Goal: Task Accomplishment & Management: Use online tool/utility

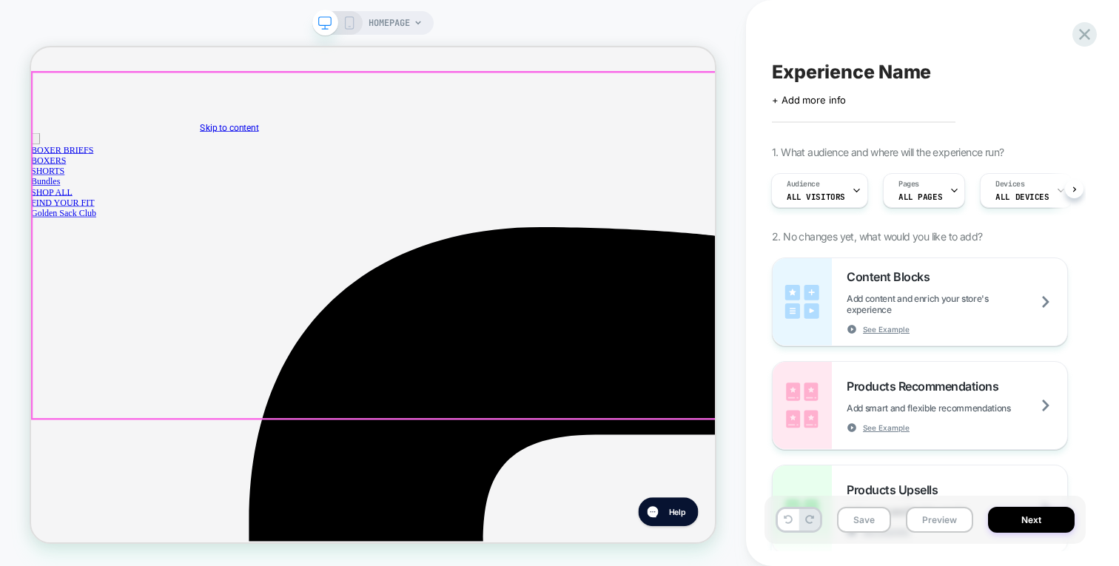
select select "*****"
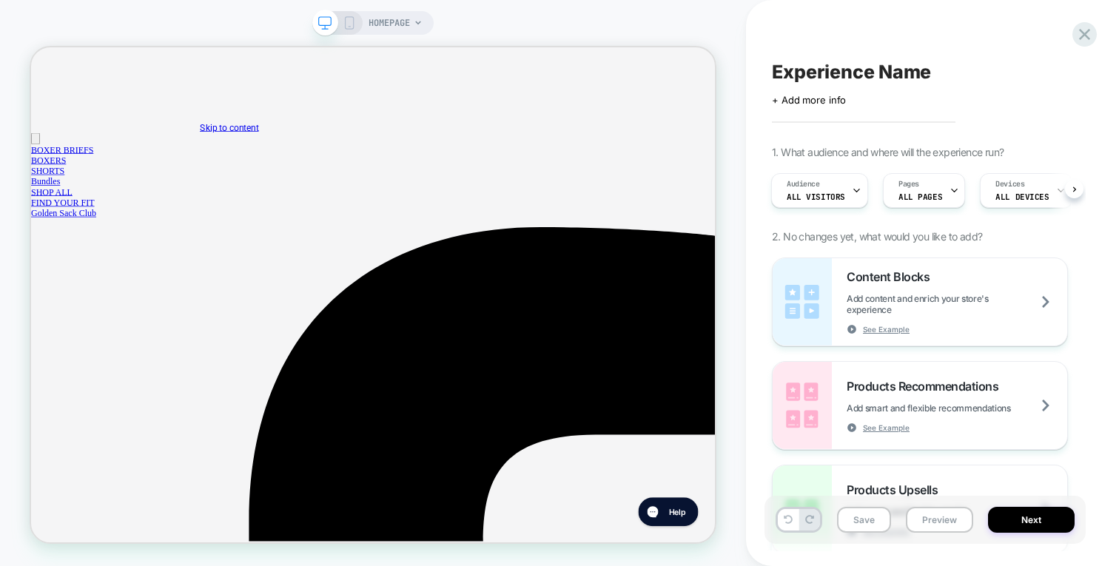
select select "*****"
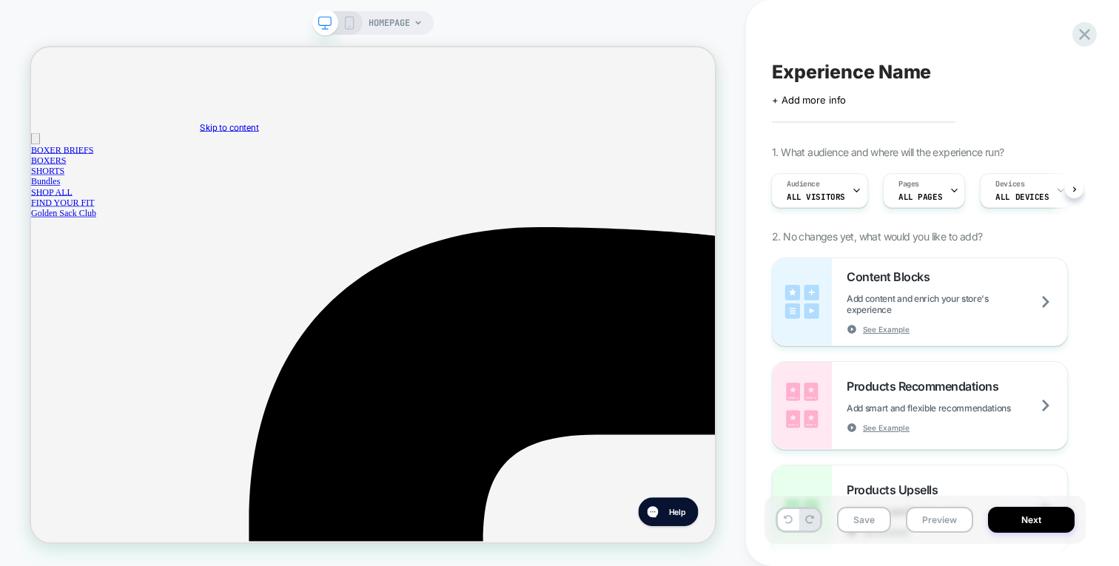
click at [409, 16] on span "HOMEPAGE" at bounding box center [388, 23] width 41 height 24
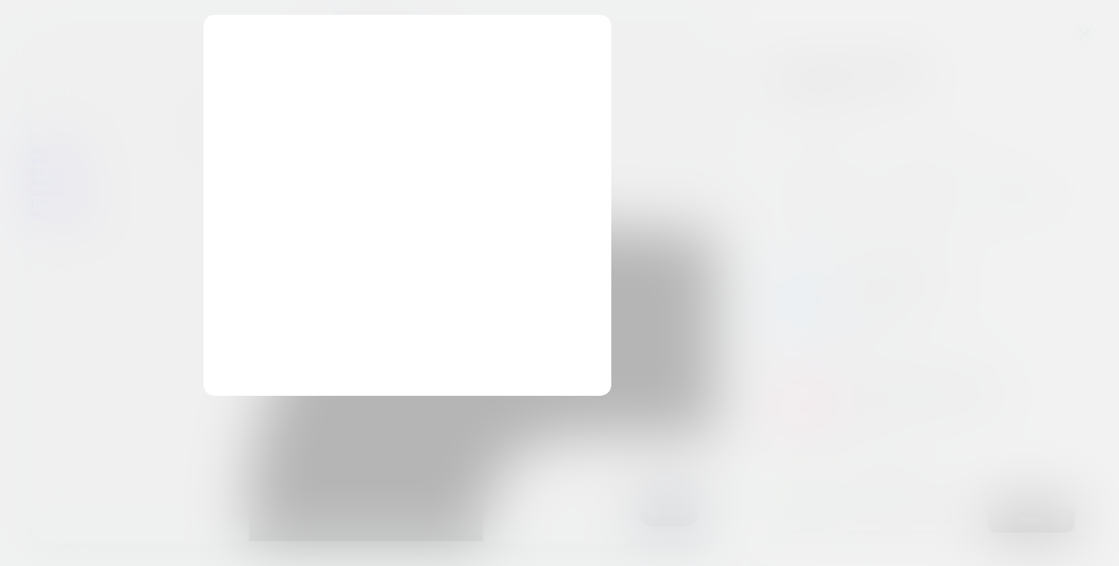
select select "*****"
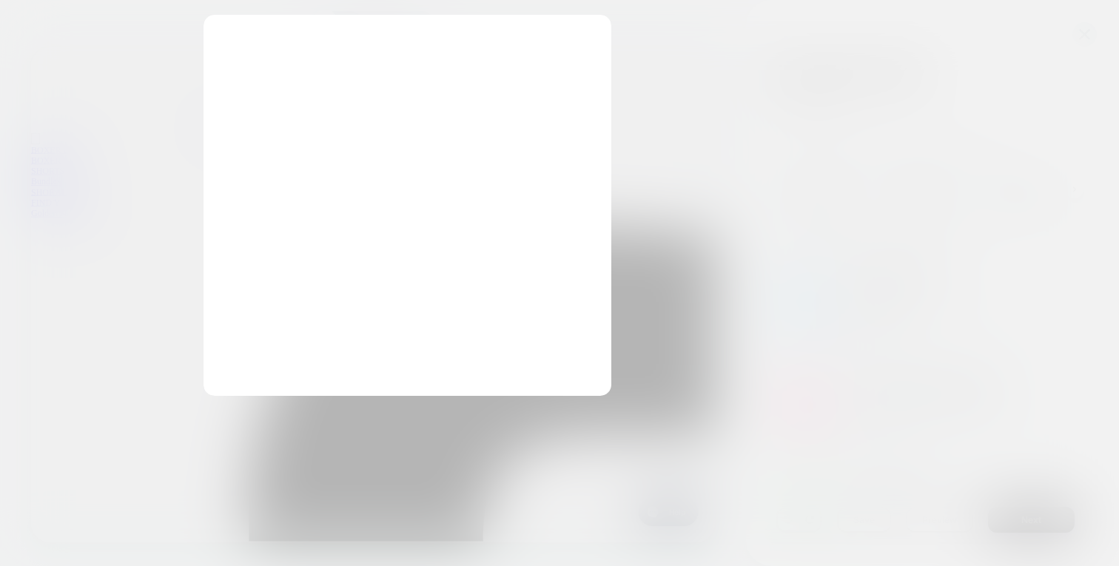
select select "*****"
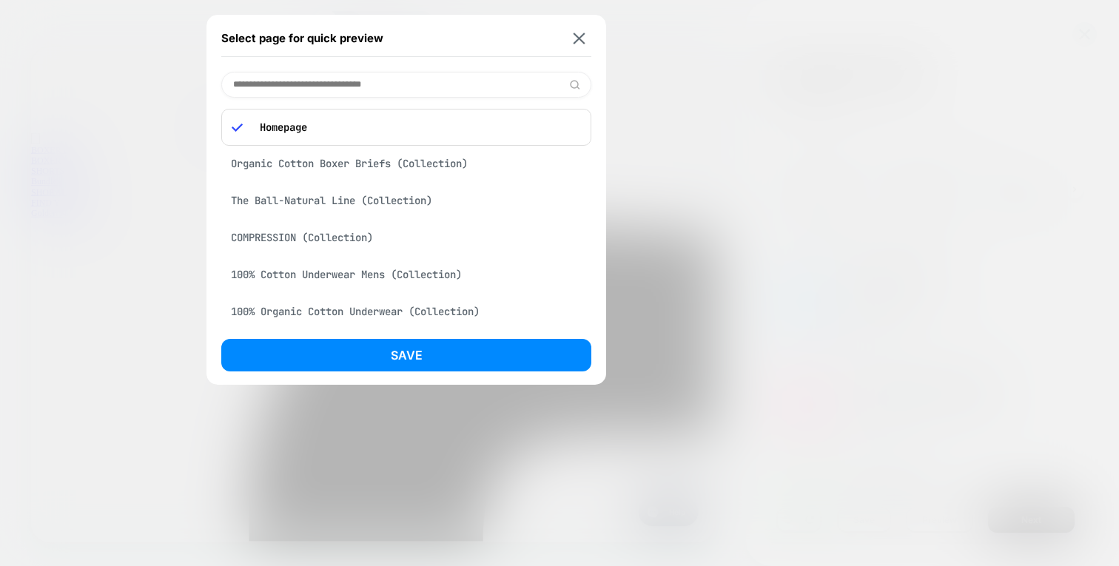
select select "*****"
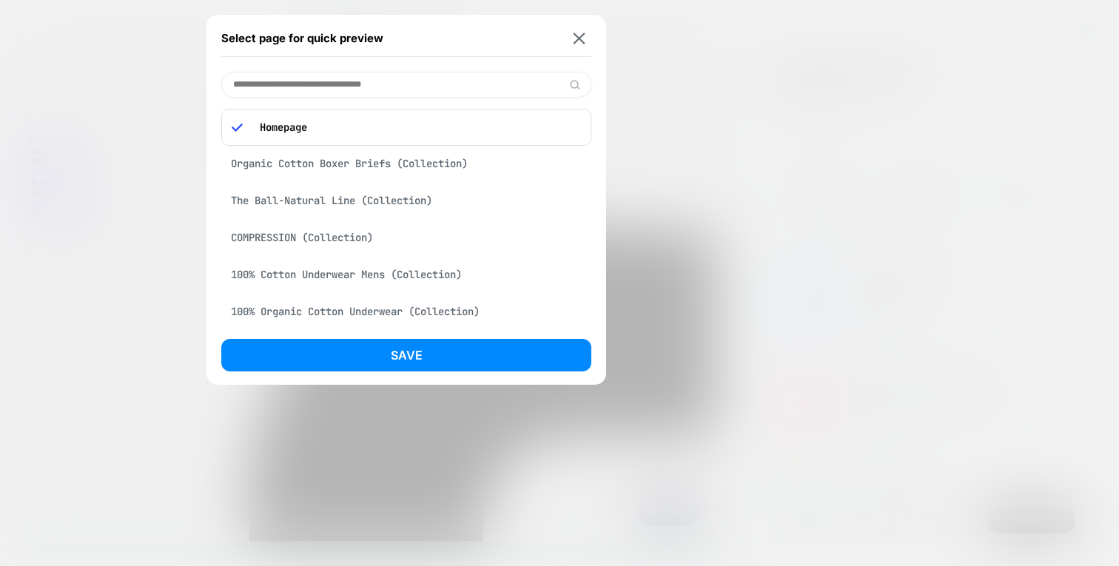
select select "*****"
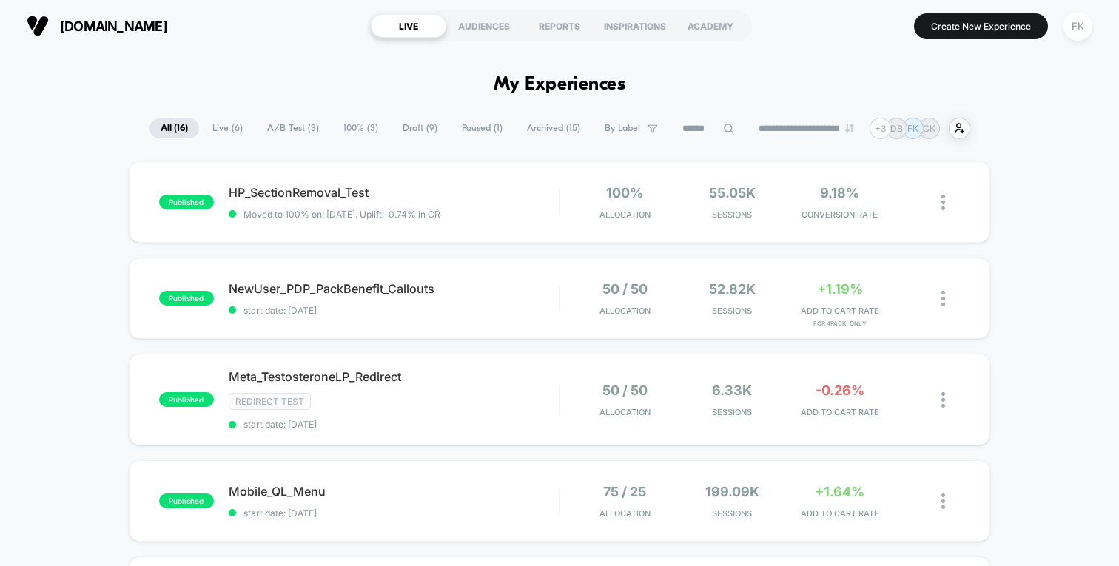
click at [222, 127] on span "Live ( 6 )" at bounding box center [227, 128] width 53 height 20
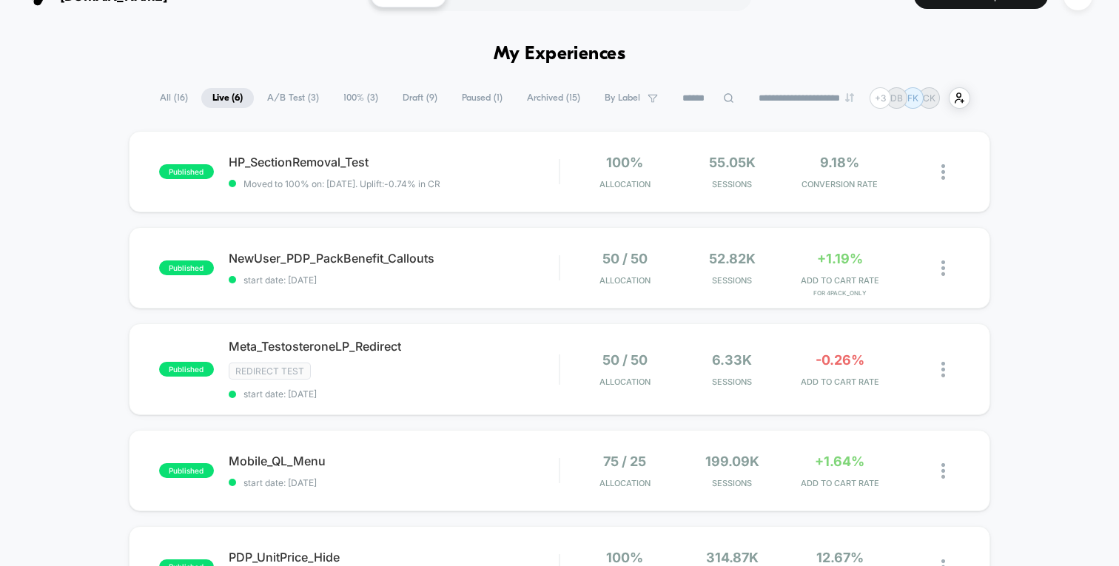
scroll to position [33, 0]
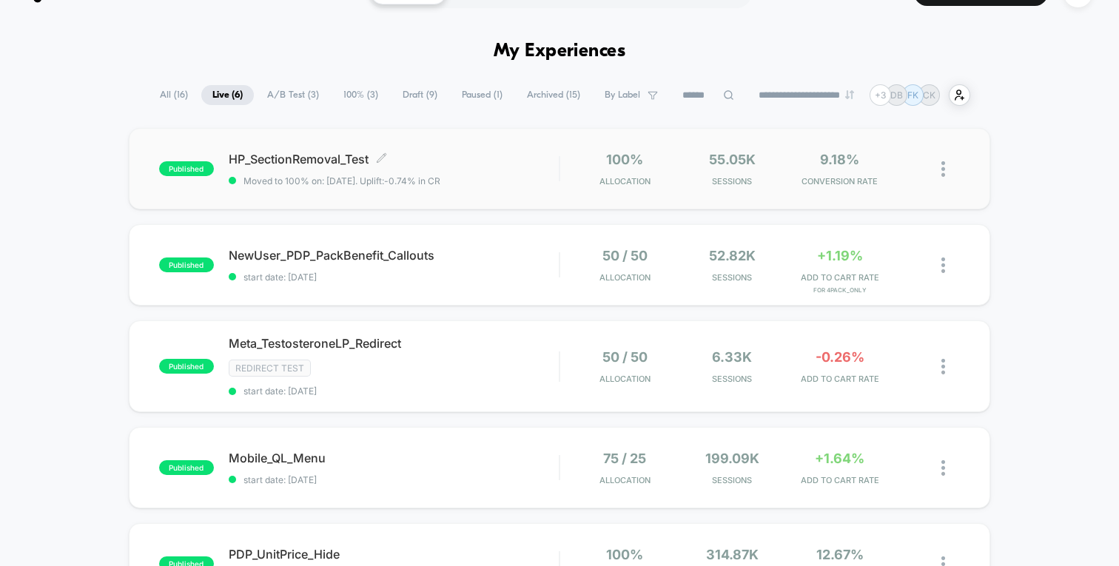
click at [310, 154] on span "HP_SectionRemoval_Test Click to edit experience details" at bounding box center [394, 159] width 330 height 15
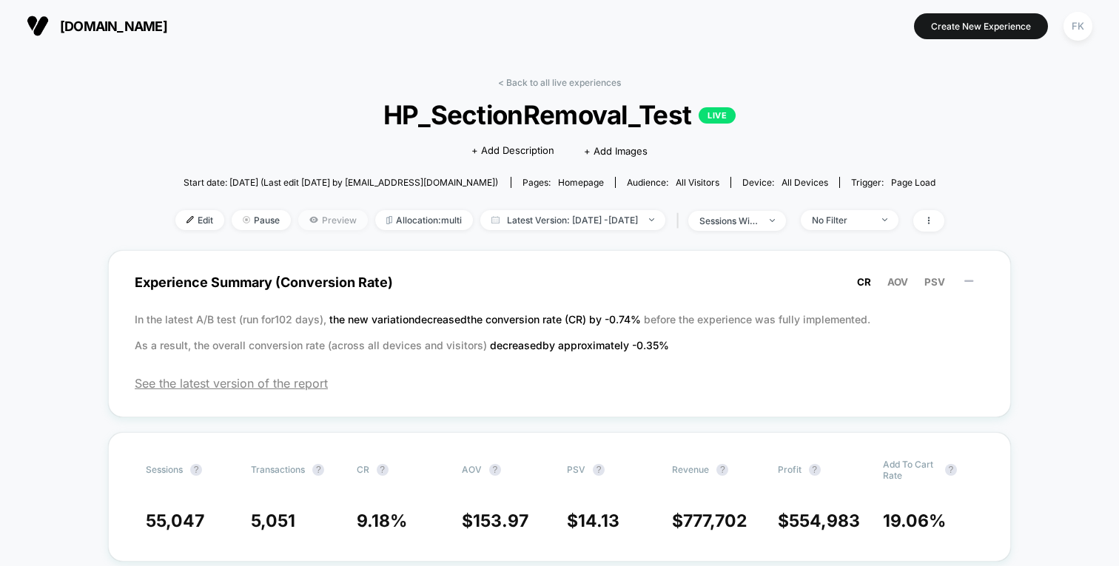
click at [298, 220] on span "Preview" at bounding box center [333, 220] width 70 height 20
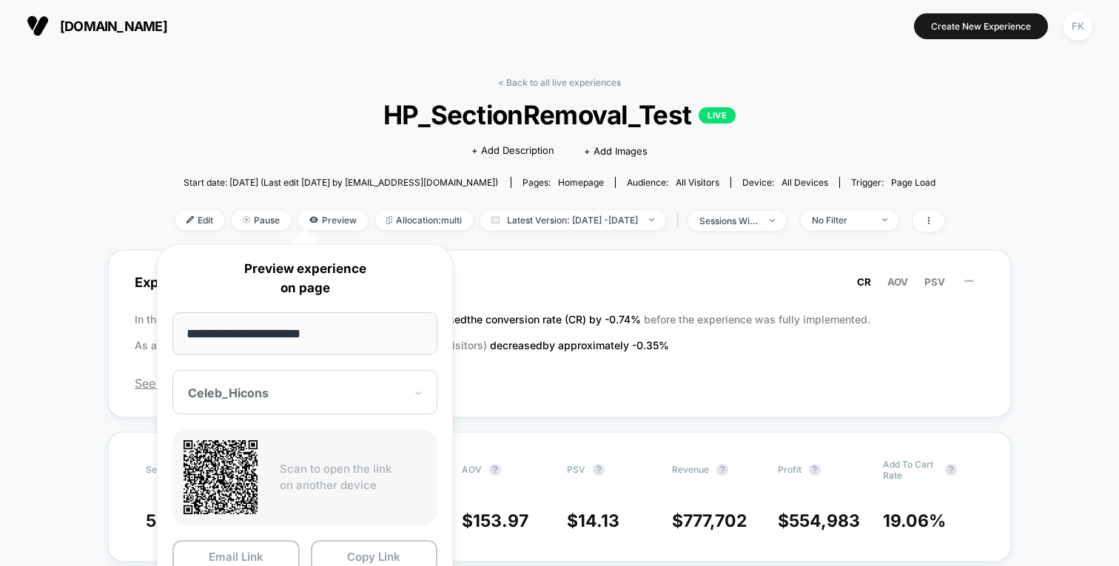
click at [187, 149] on div "< Back to all live experiences HP_SectionRemoval_Test LIVE Click to edit experi…" at bounding box center [559, 163] width 769 height 173
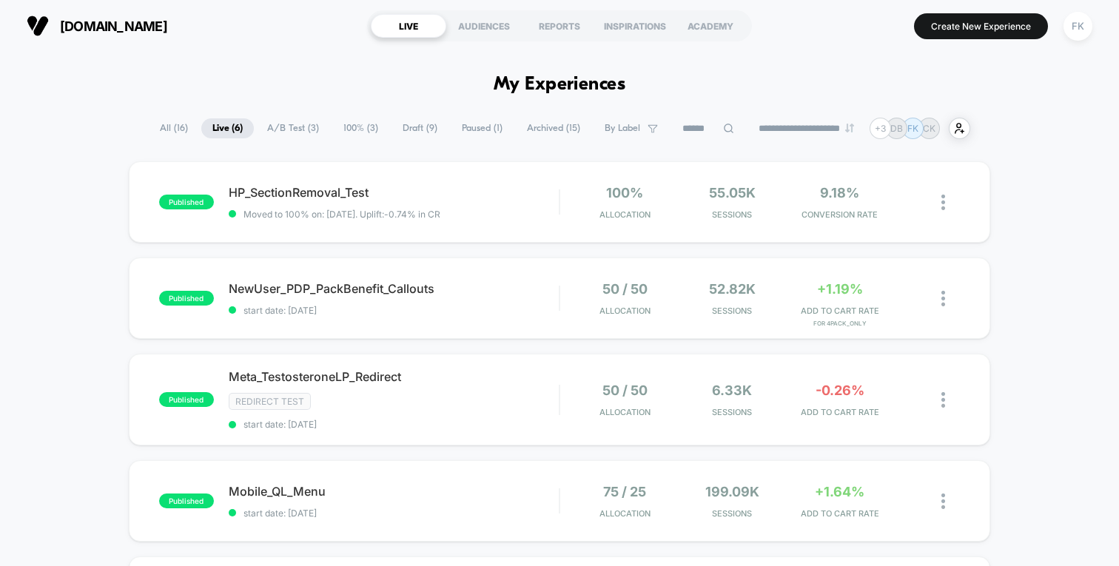
click at [300, 129] on span "A/B Test ( 3 )" at bounding box center [293, 128] width 74 height 20
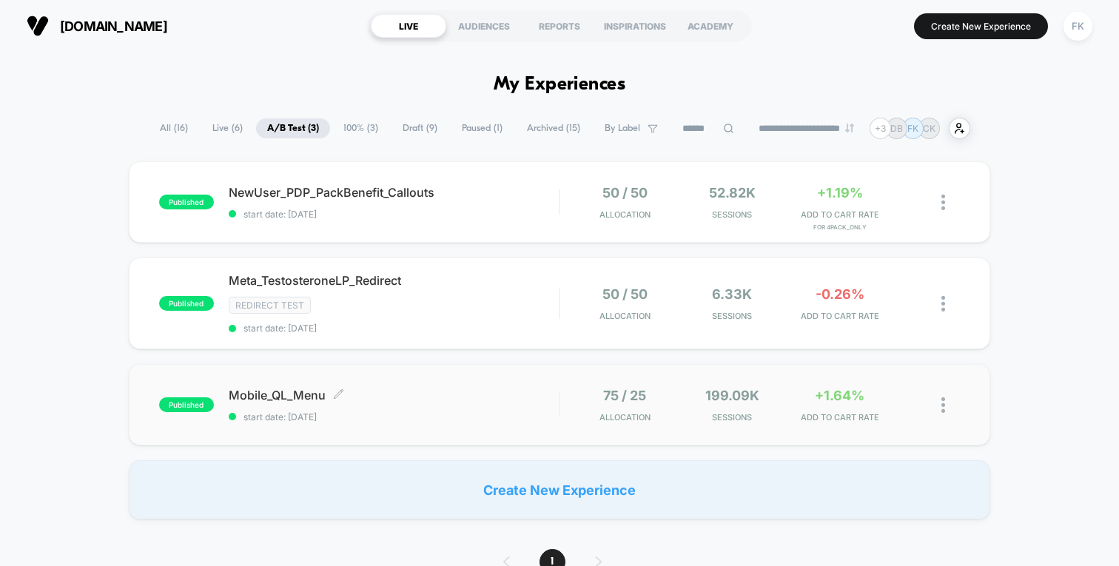
click at [292, 390] on span "Mobile_QL_Menu Click to edit experience details" at bounding box center [394, 395] width 330 height 15
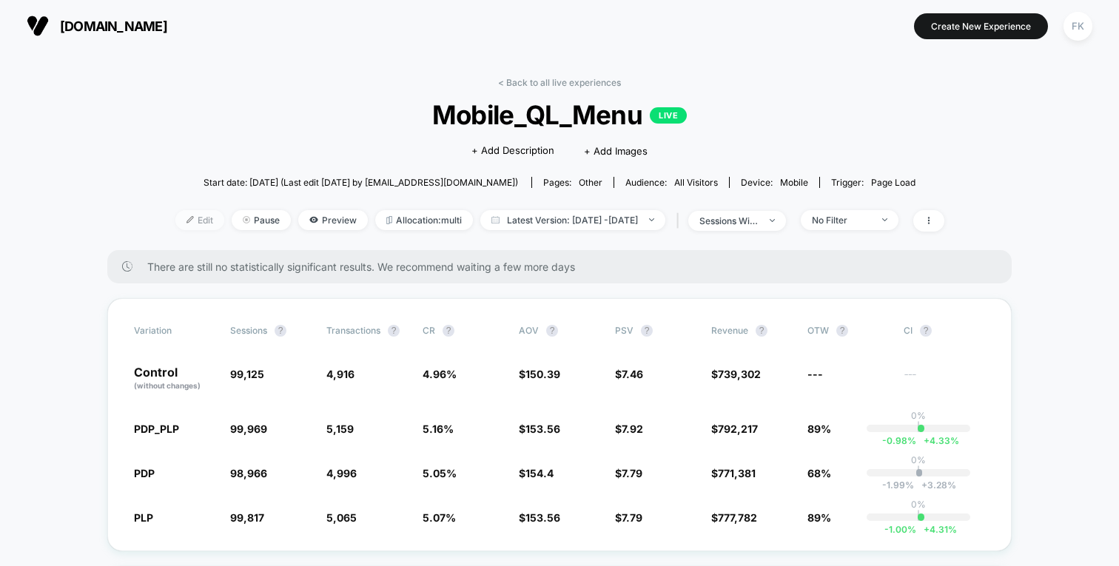
click at [186, 216] on img at bounding box center [189, 219] width 7 height 7
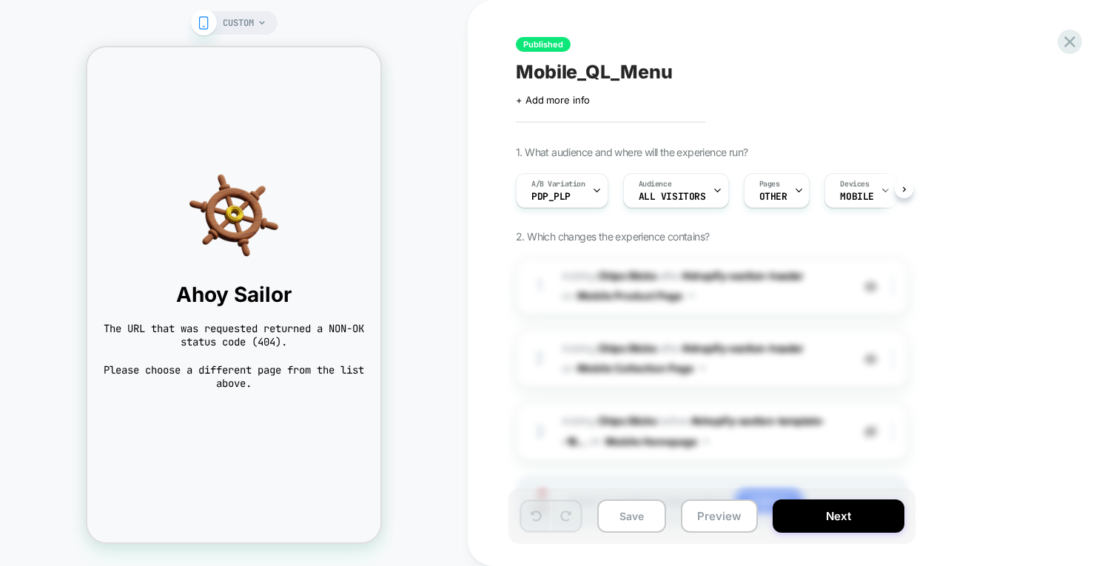
scroll to position [0, 1]
click at [259, 27] on icon at bounding box center [261, 22] width 9 height 9
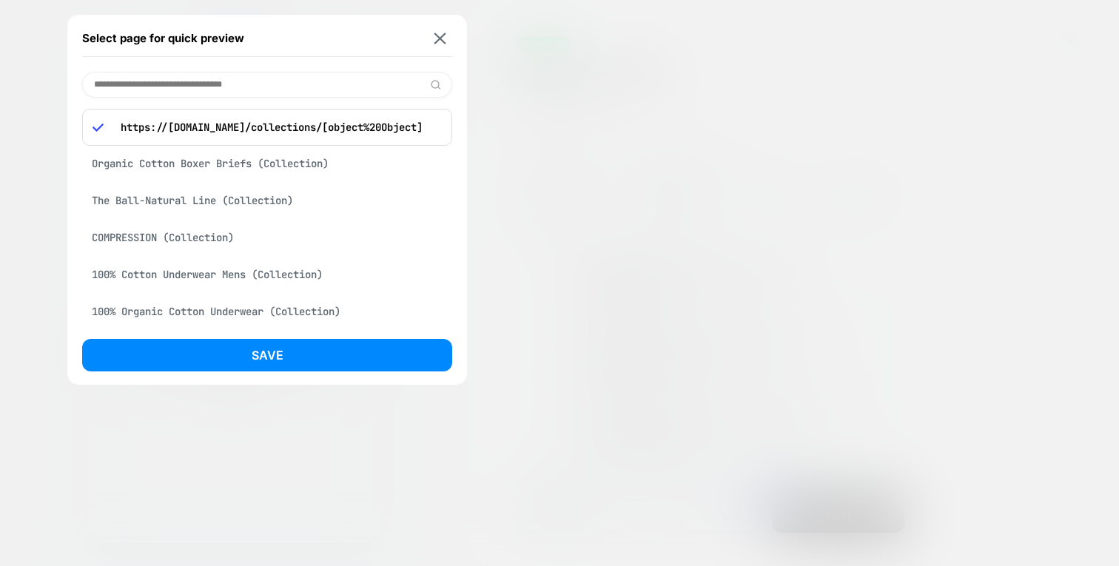
click at [254, 168] on div "Organic Cotton Boxer Briefs (Collection)" at bounding box center [267, 163] width 370 height 28
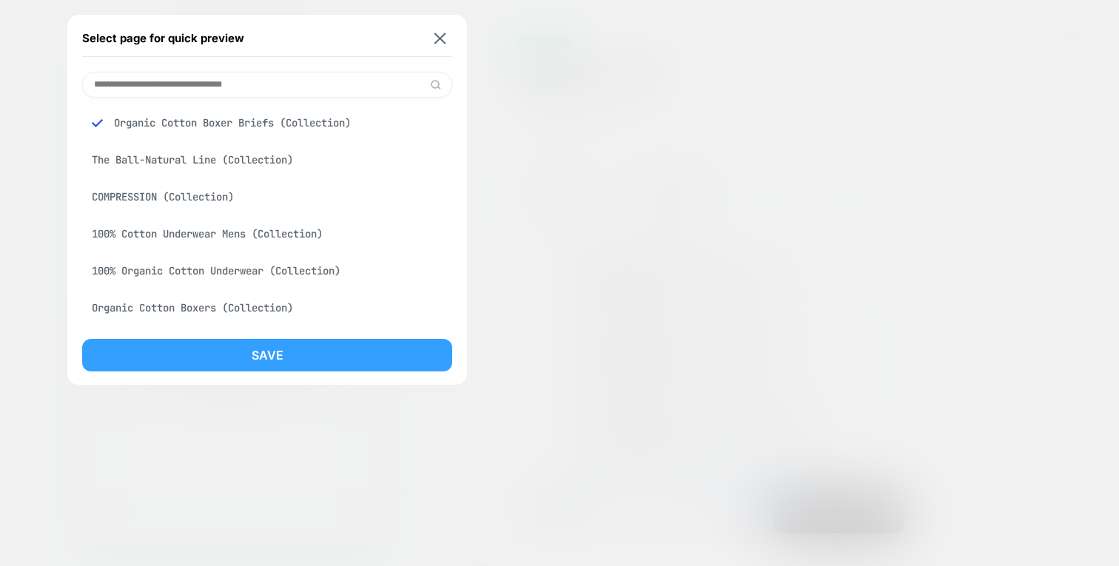
click at [334, 347] on button "Save" at bounding box center [267, 355] width 370 height 33
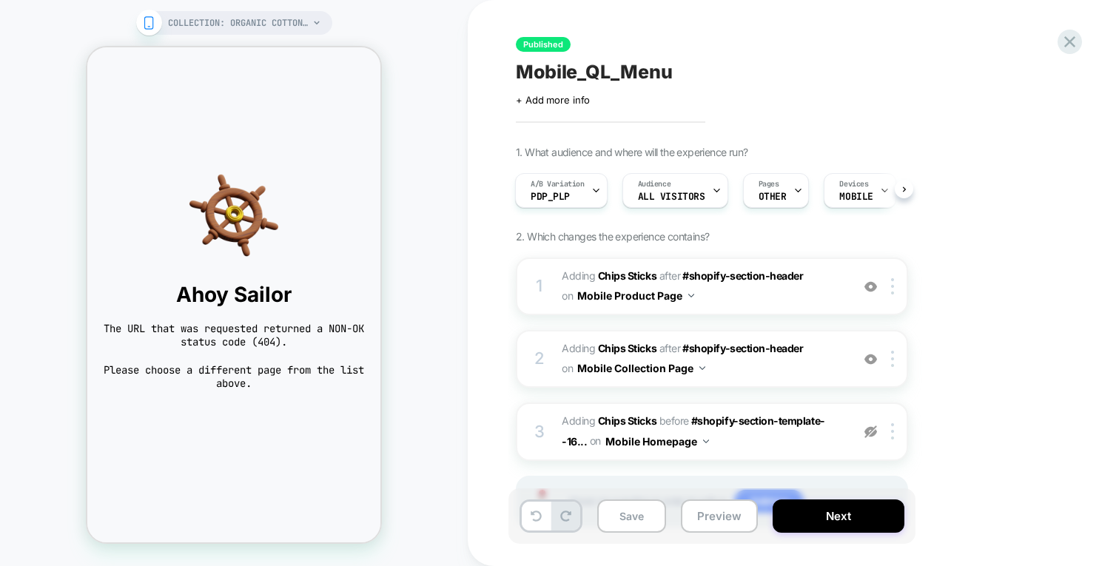
scroll to position [0, 1]
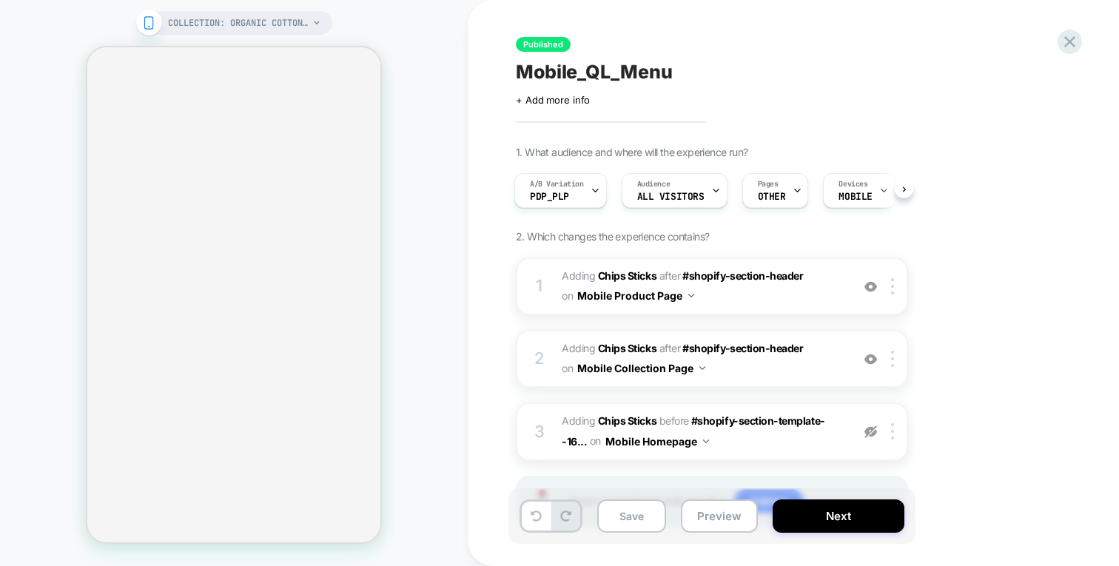
select select "*****"
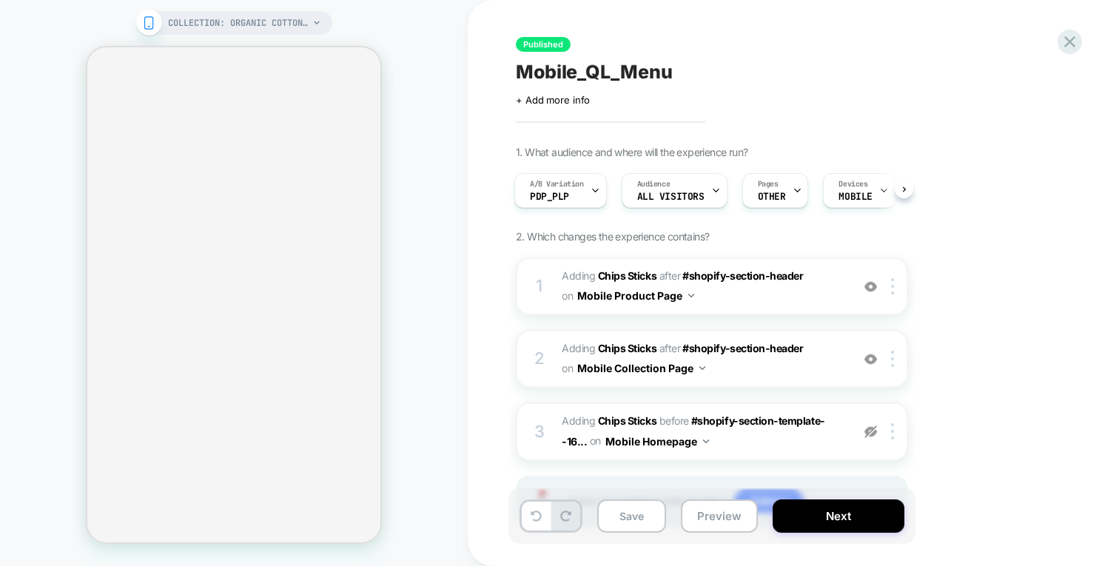
select select "*****"
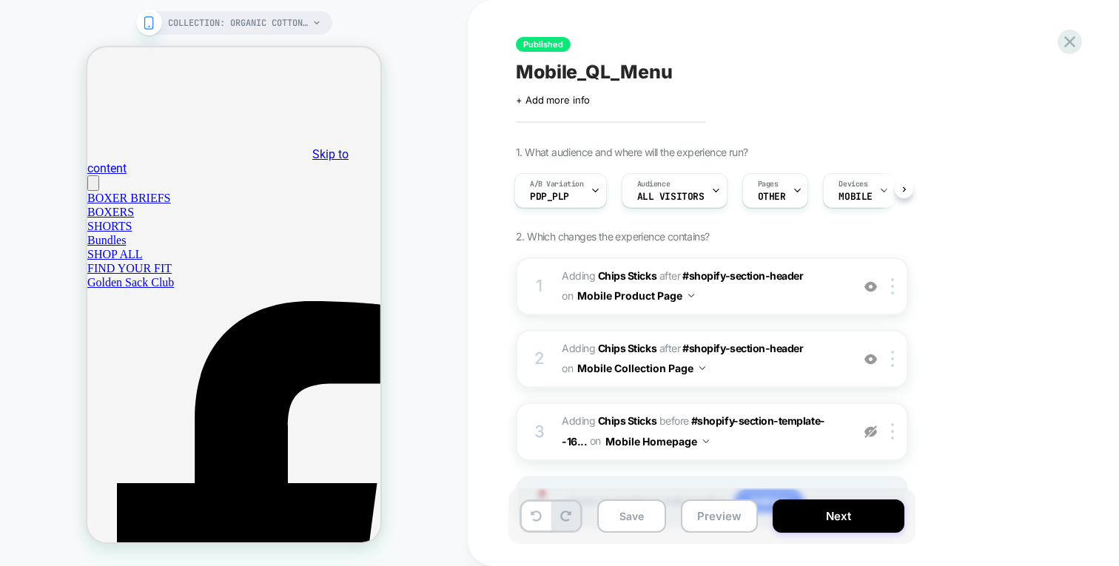
scroll to position [0, 0]
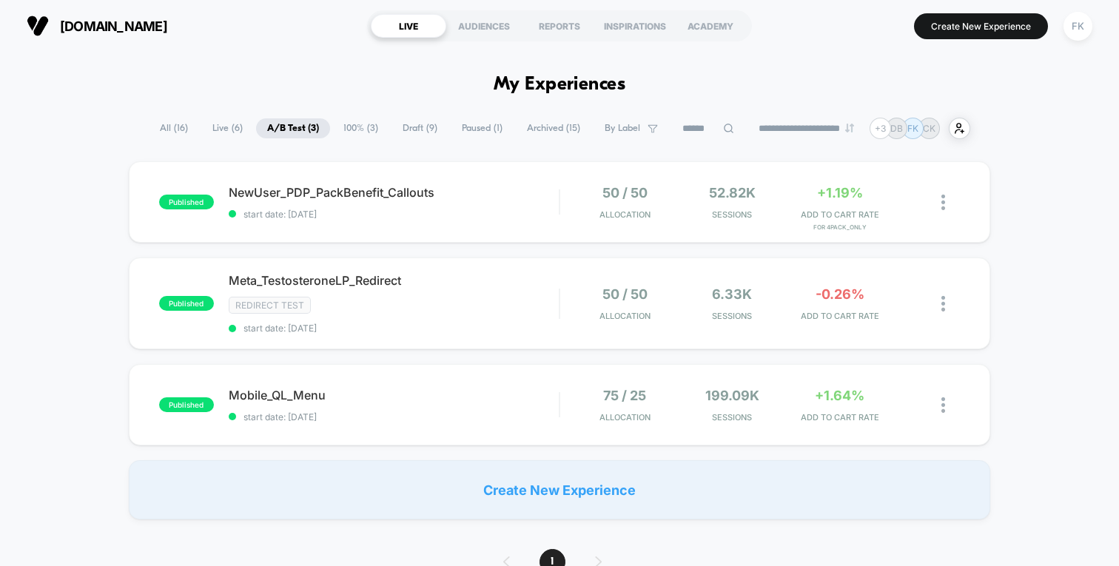
click at [211, 130] on span "Live ( 6 )" at bounding box center [227, 128] width 53 height 20
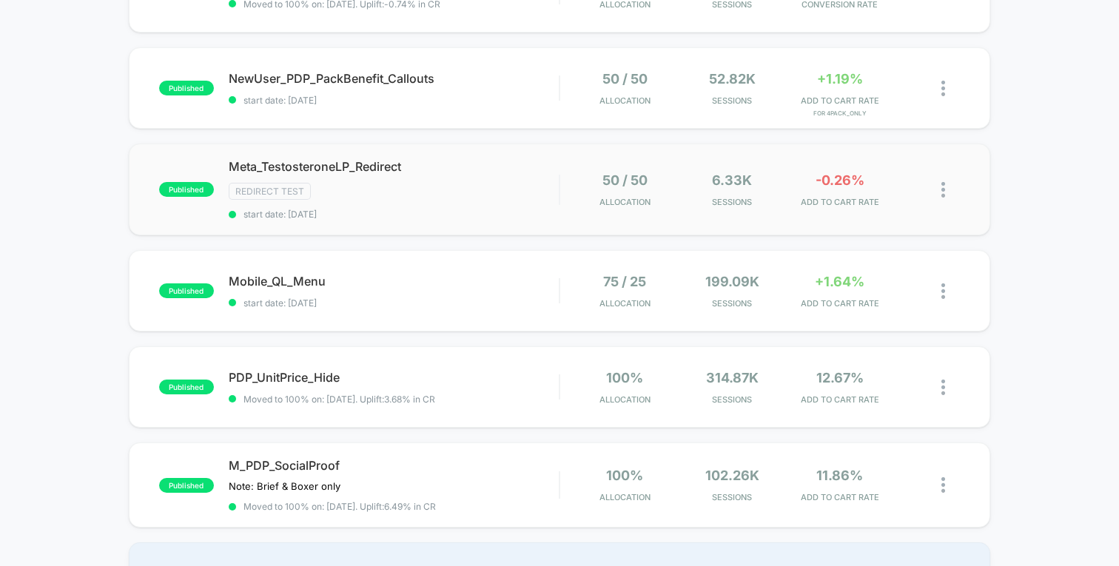
scroll to position [230, 0]
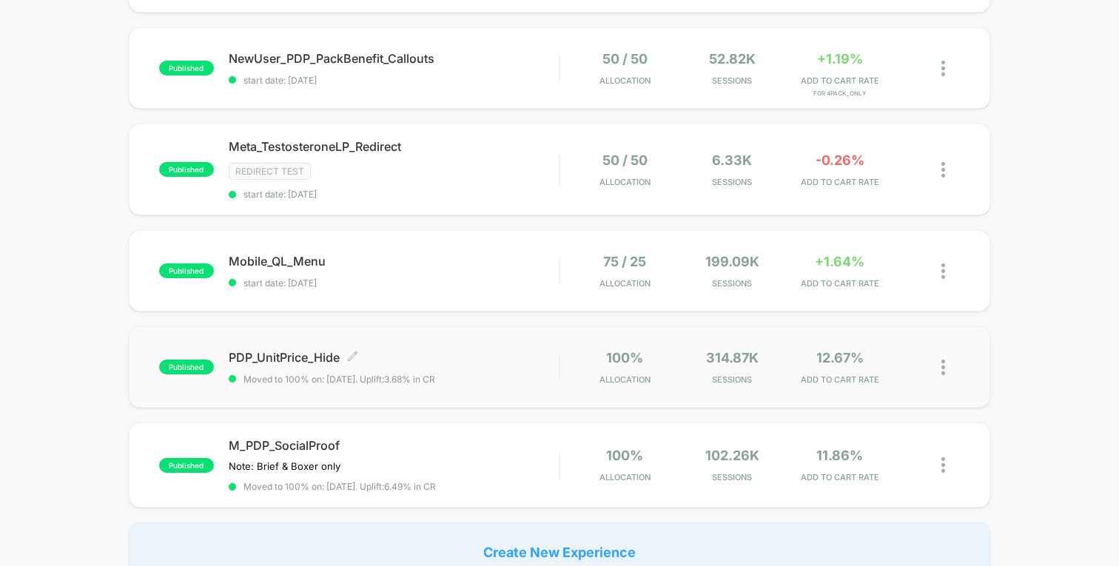
click at [314, 360] on span "PDP_UnitPrice_Hide Click to edit experience details" at bounding box center [394, 357] width 330 height 15
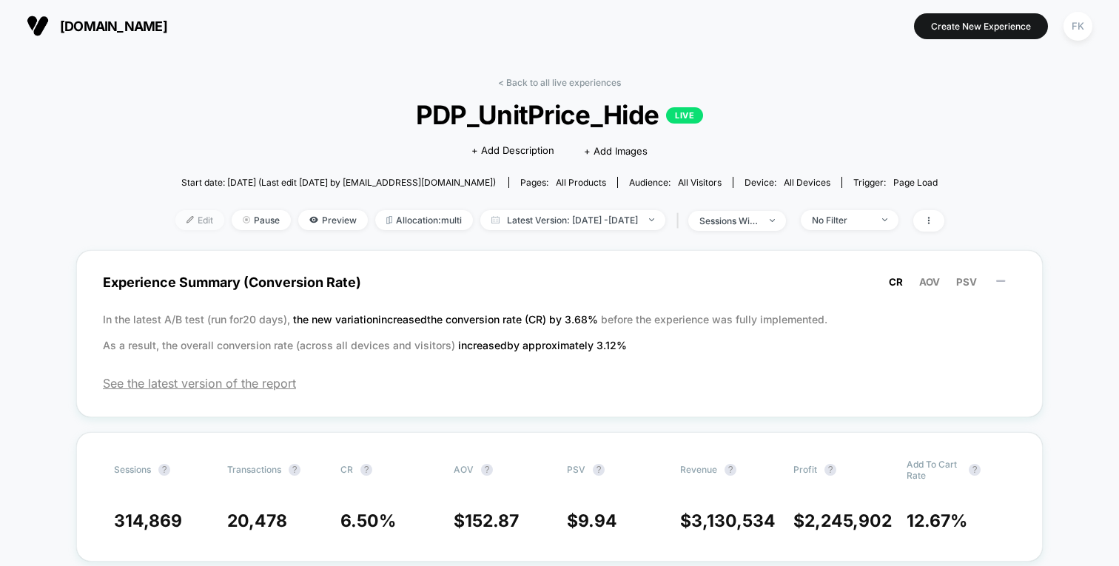
click at [186, 217] on img at bounding box center [189, 219] width 7 height 7
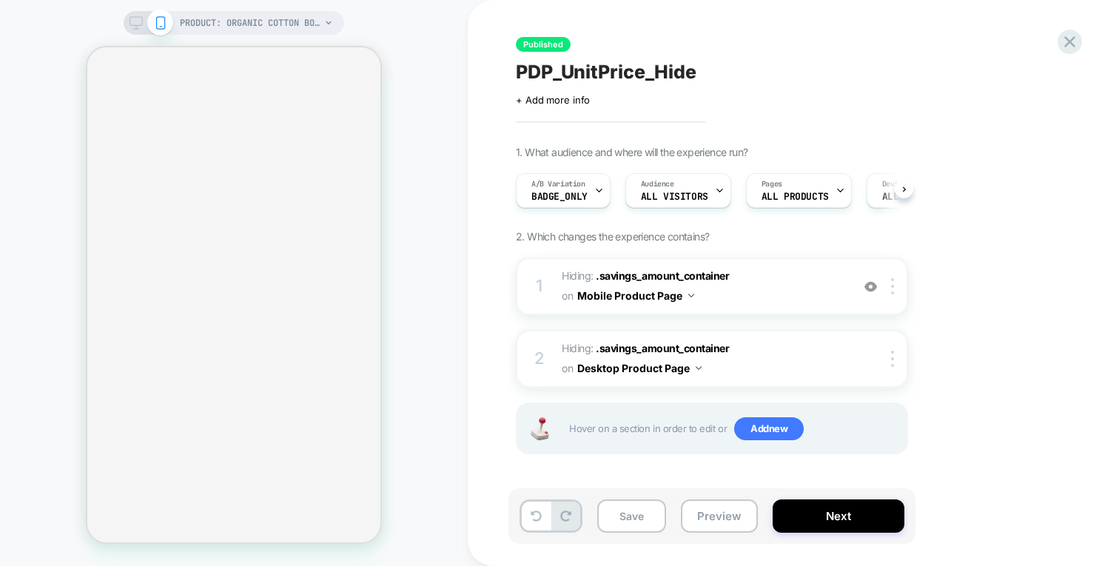
scroll to position [0, 1]
click at [768, 278] on span "Hiding : .savings_amount_container .savings_amount_container on Mobile Product …" at bounding box center [703, 286] width 282 height 40
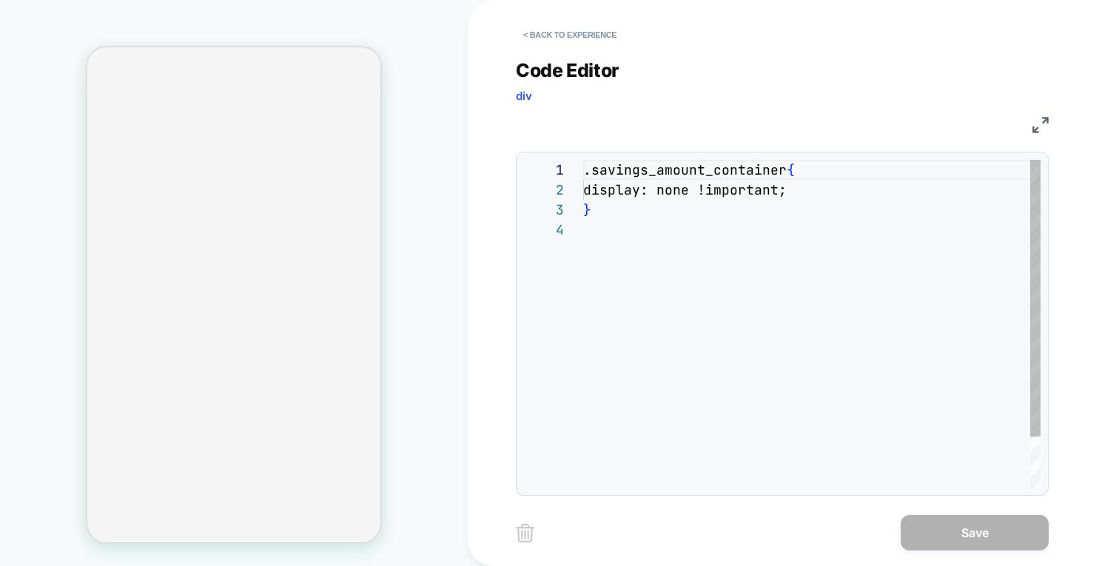
scroll to position [60, 0]
select select "*****"
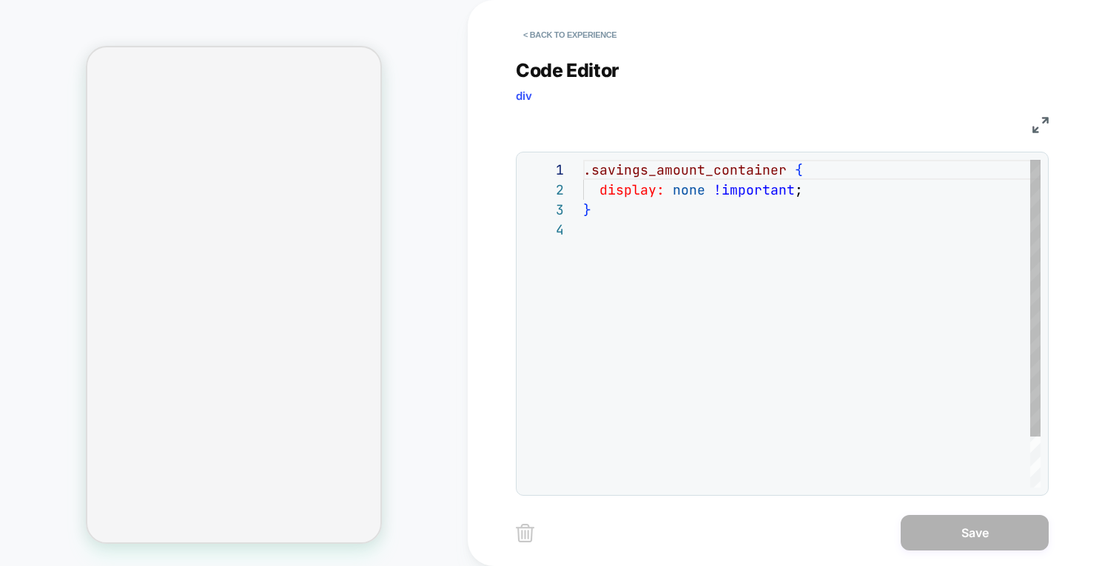
select select "*****"
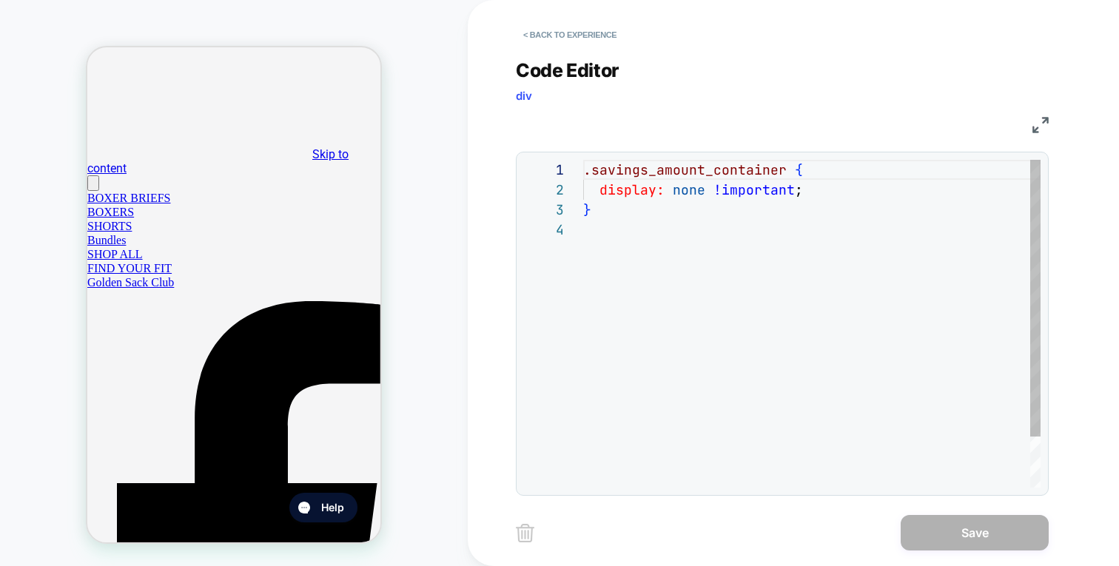
scroll to position [0, 0]
click at [579, 39] on button "< Back to experience" at bounding box center [570, 35] width 108 height 24
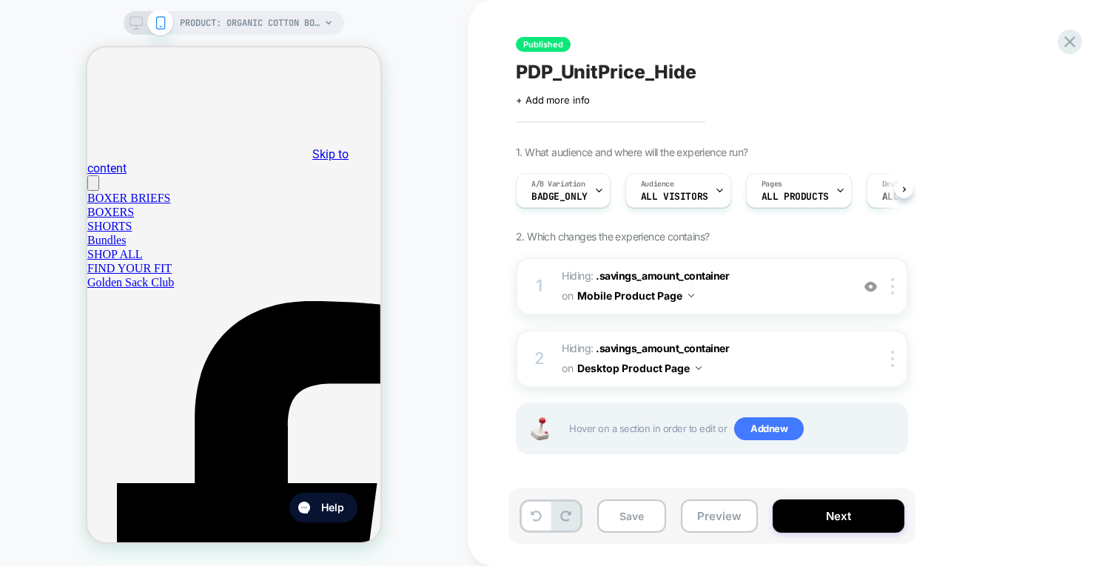
scroll to position [0, 1]
click at [871, 284] on img at bounding box center [870, 286] width 13 height 13
click at [771, 351] on span "Hiding : .savings_amount_container .savings_amount_container on Desktop Product…" at bounding box center [703, 359] width 282 height 40
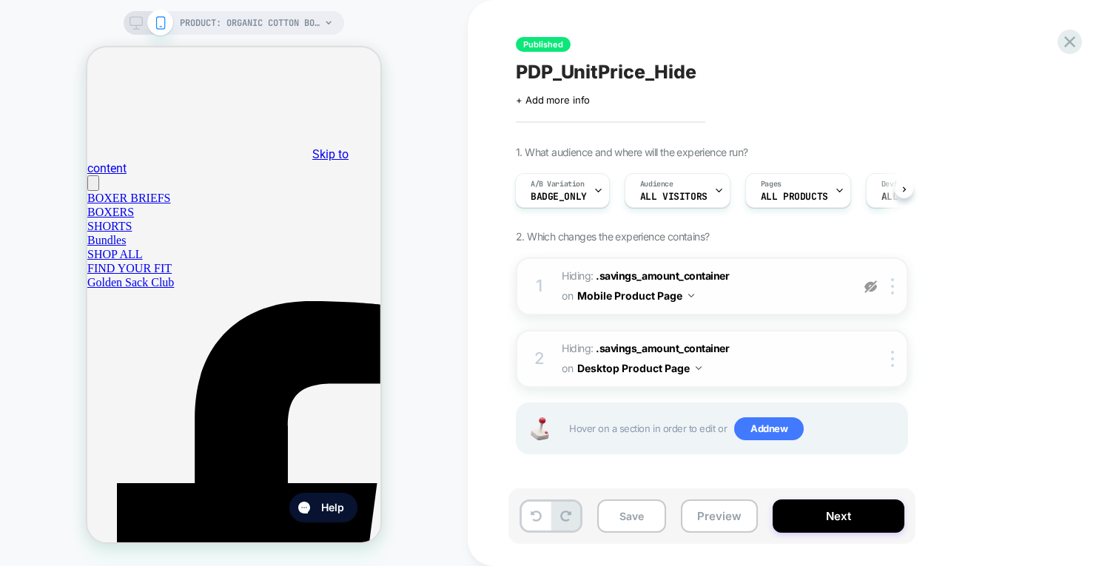
click at [806, 360] on span "Hiding : .savings_amount_container .savings_amount_container on Desktop Product…" at bounding box center [703, 359] width 282 height 40
click at [597, 192] on icon at bounding box center [598, 191] width 10 height 10
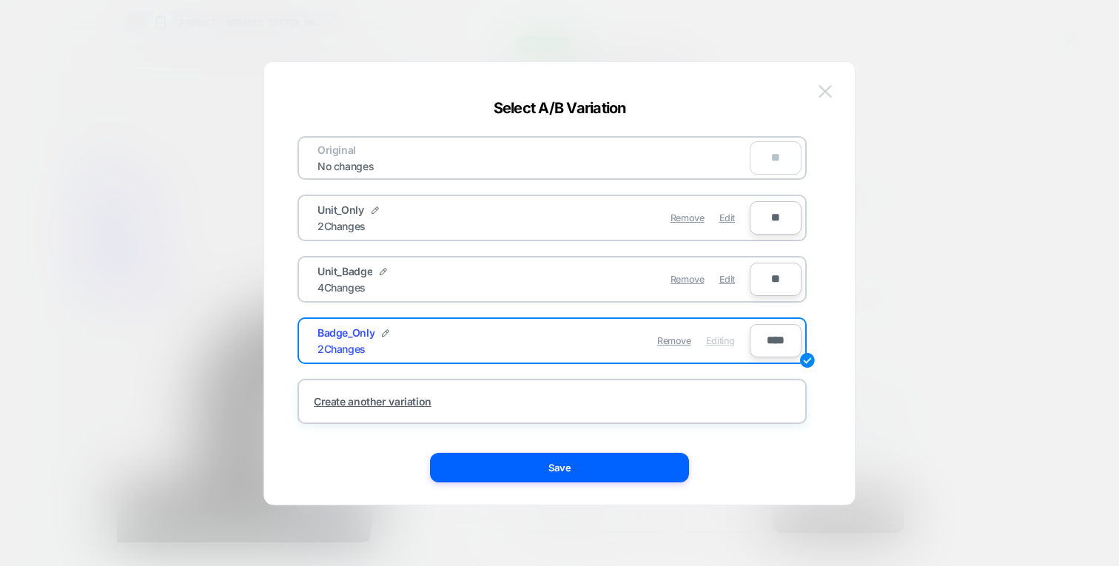
click at [824, 98] on button at bounding box center [825, 92] width 22 height 22
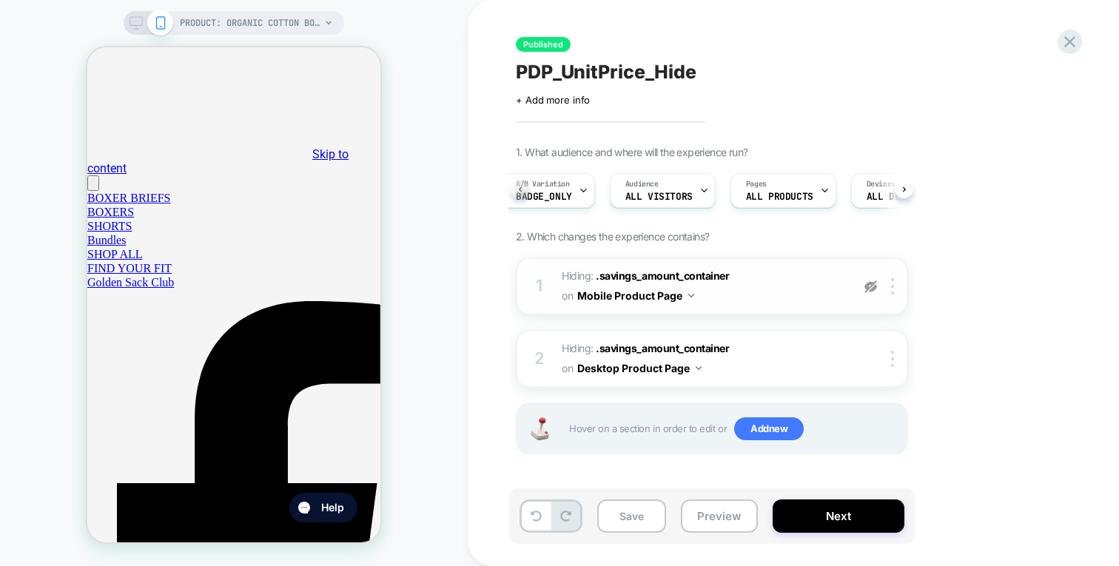
scroll to position [0, 5]
click at [566, 198] on span "Badge_Only" at bounding box center [554, 197] width 56 height 10
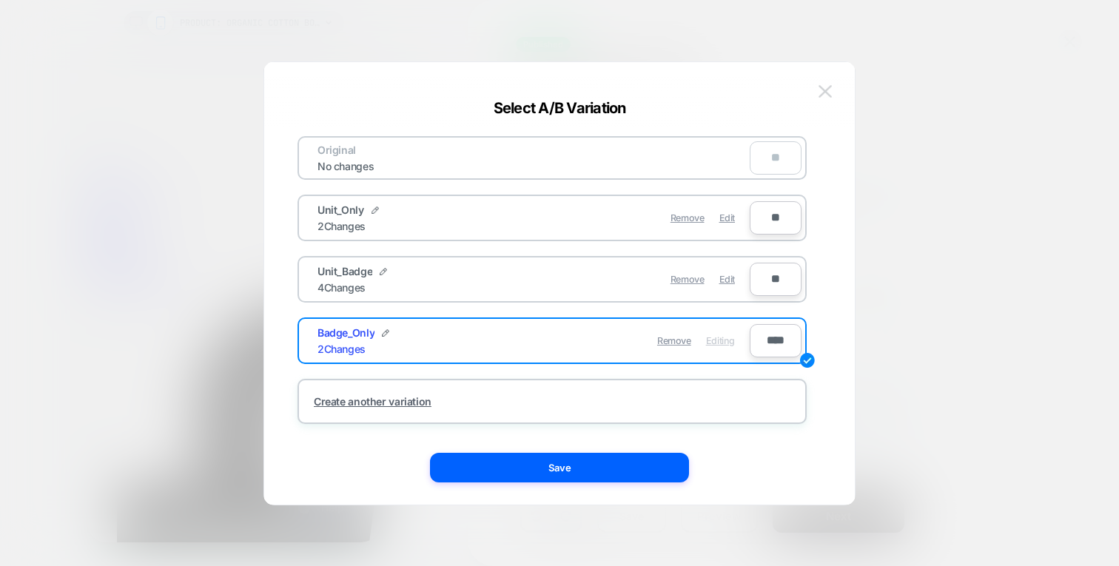
click at [827, 91] on img at bounding box center [824, 91] width 13 height 13
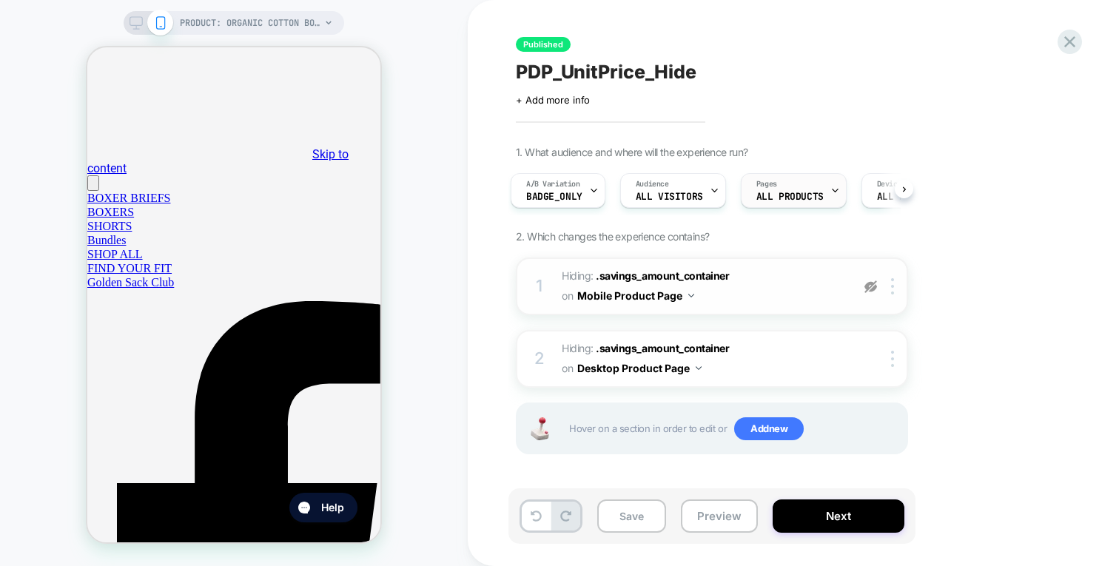
click at [795, 199] on span "ALL PRODUCTS" at bounding box center [789, 197] width 67 height 10
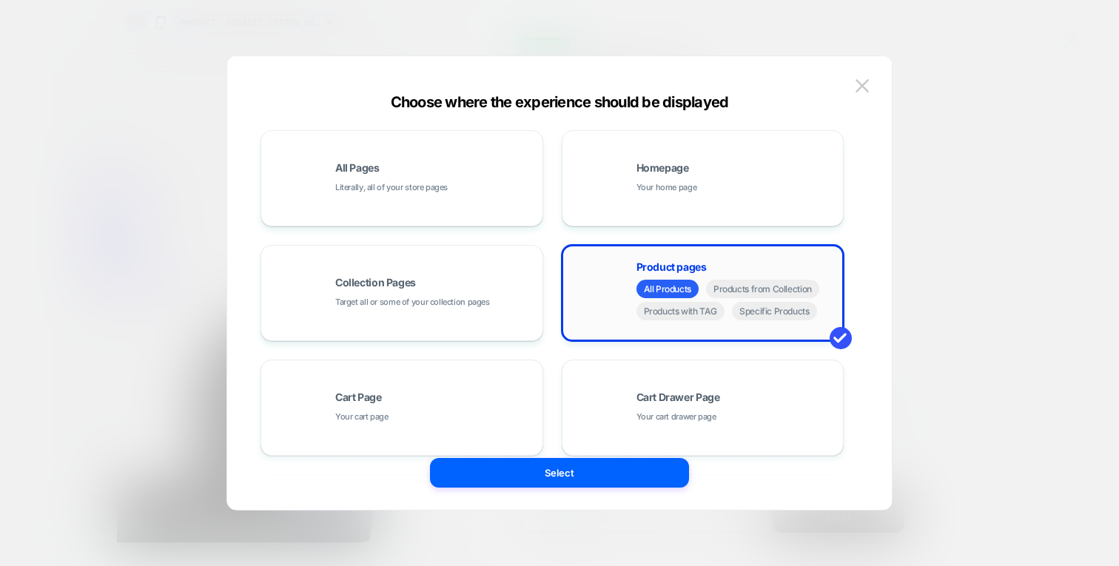
click at [596, 286] on div "Product pages All Products Products from Collection Products with TAG Specific …" at bounding box center [703, 292] width 266 height 81
click at [861, 90] on img at bounding box center [861, 85] width 13 height 13
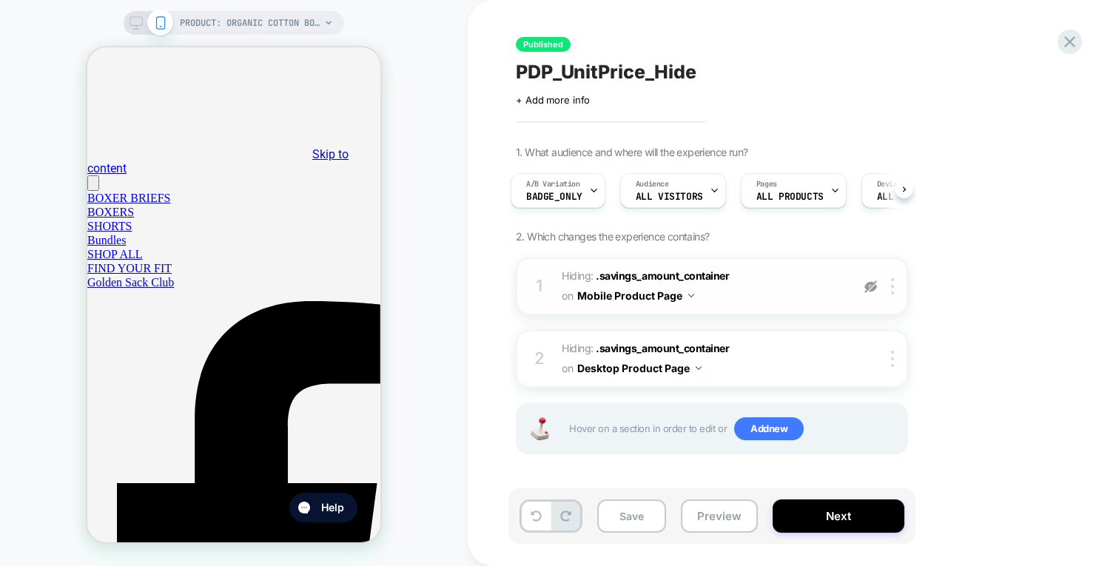
click at [867, 285] on img at bounding box center [870, 286] width 13 height 13
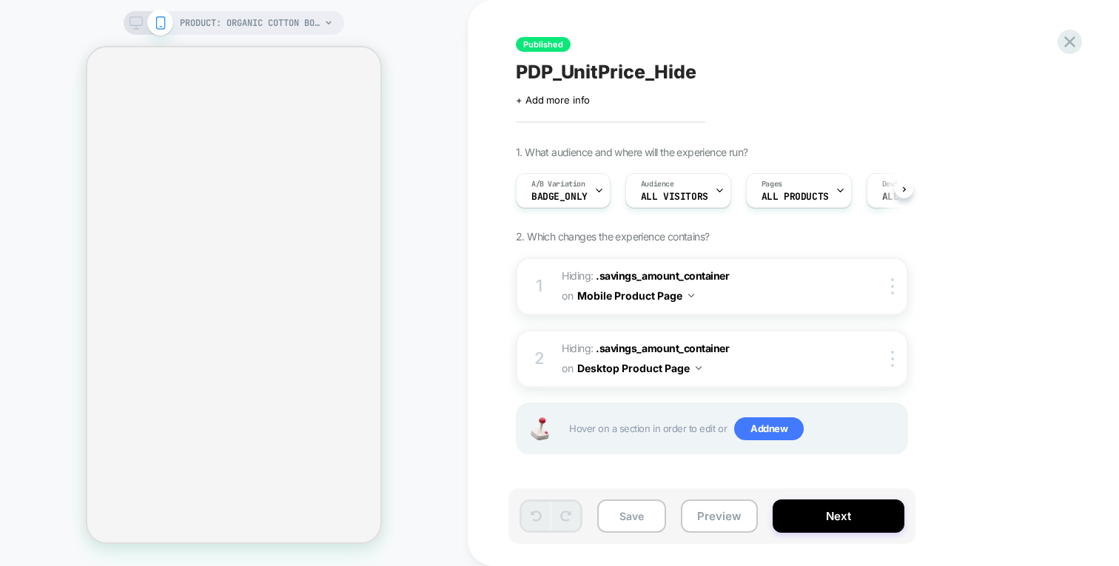
scroll to position [0, 1]
click at [812, 189] on div "Pages ALL PRODUCTS" at bounding box center [794, 190] width 97 height 33
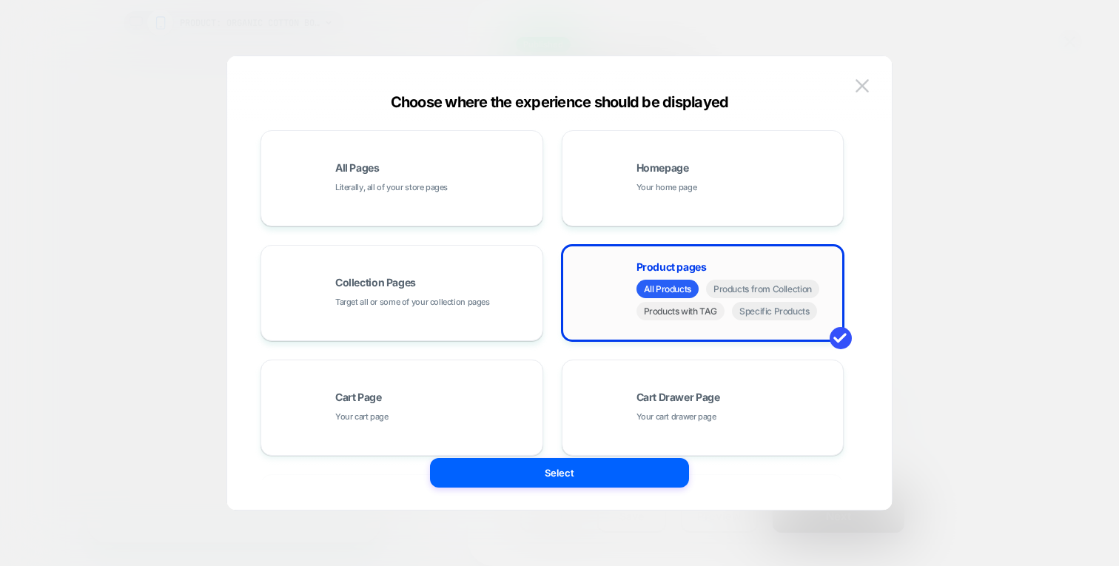
click at [687, 309] on span "Products with TAG" at bounding box center [680, 311] width 89 height 18
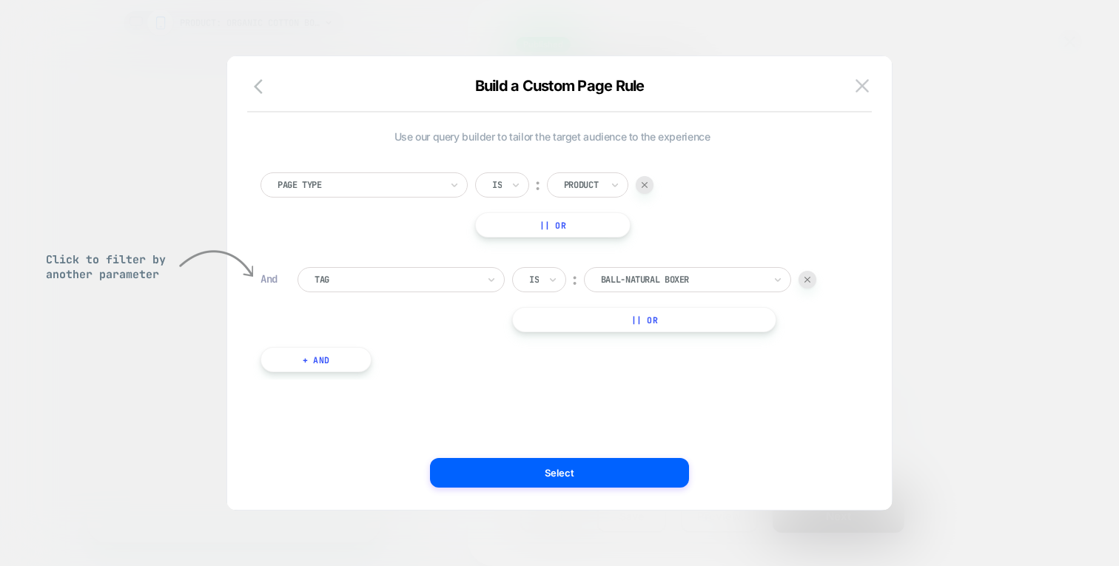
select select "*"
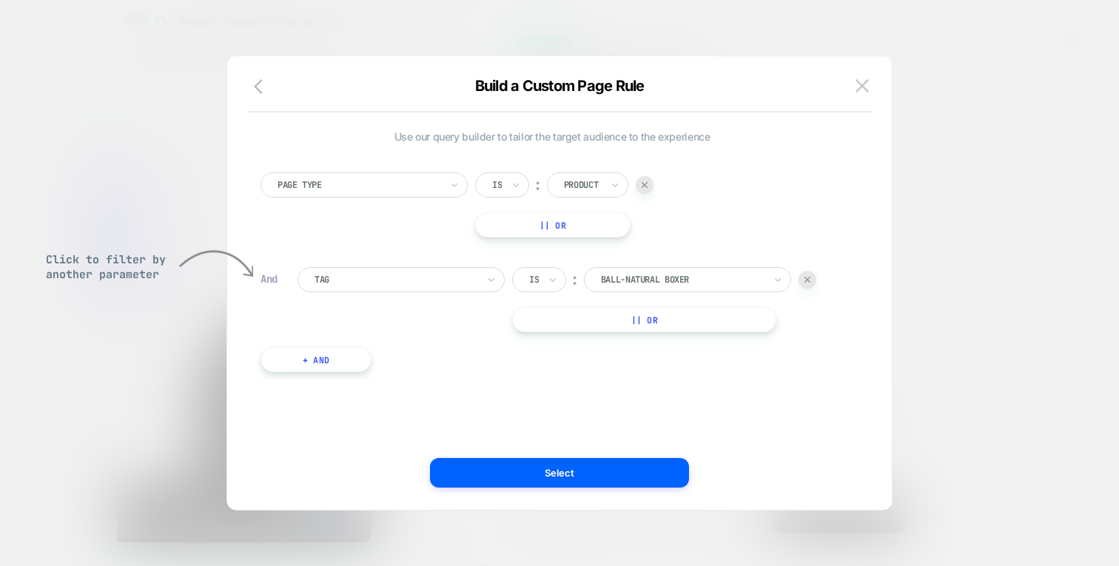
scroll to position [0, 0]
click at [541, 274] on div "Is" at bounding box center [539, 279] width 54 height 25
click at [554, 339] on div "Is not" at bounding box center [575, 344] width 96 height 24
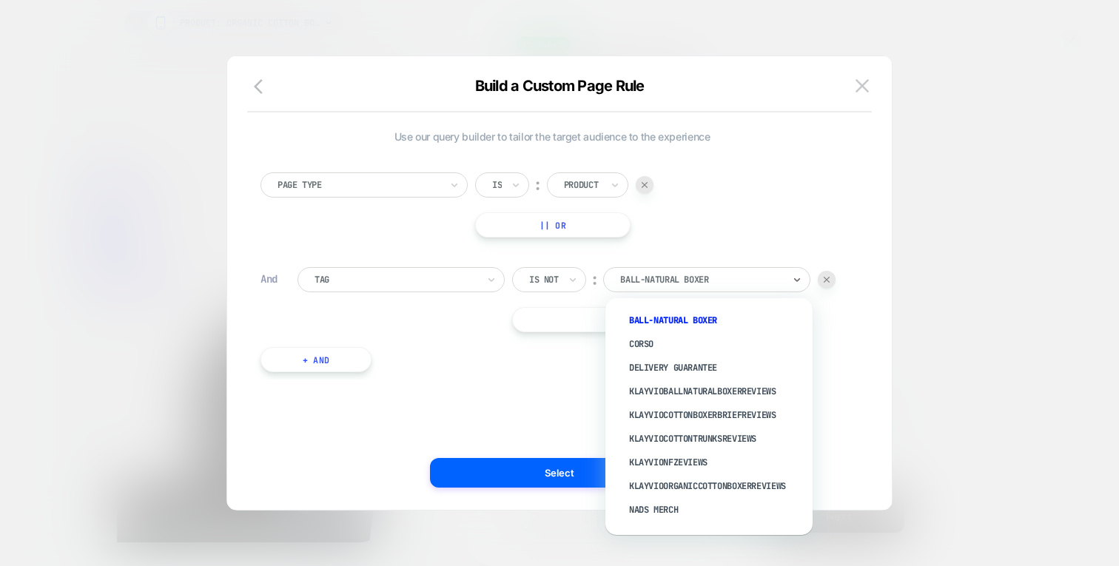
click at [658, 279] on div at bounding box center [701, 279] width 163 height 13
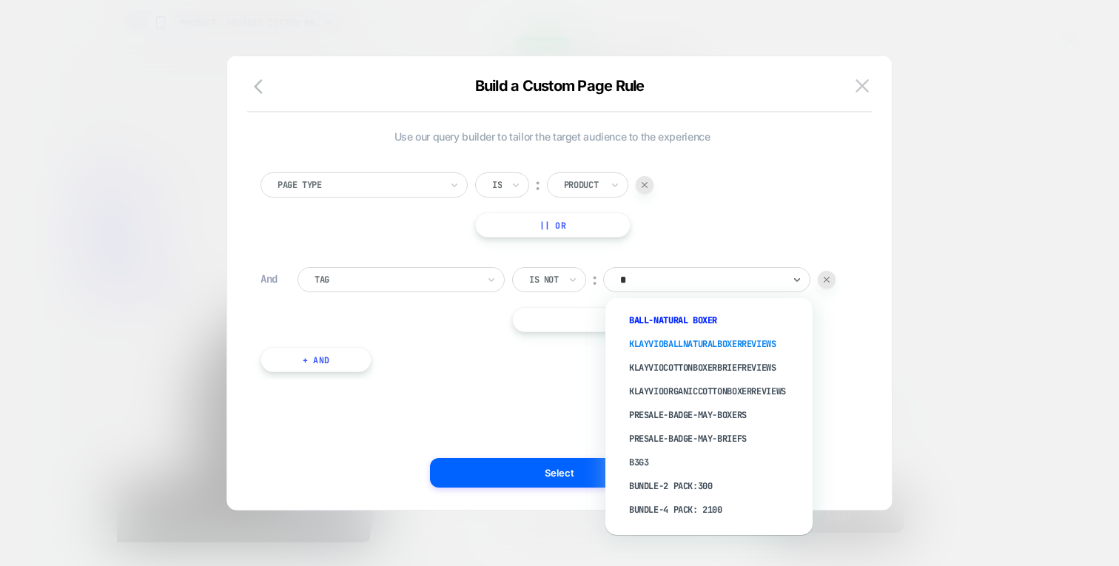
type input "**"
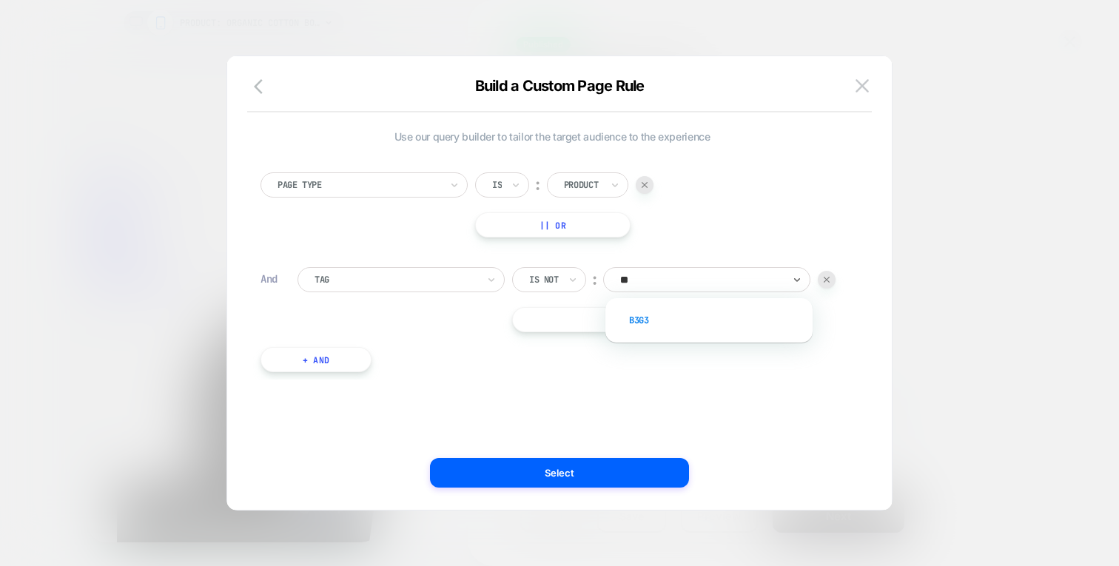
click at [636, 316] on div "b3g3" at bounding box center [716, 321] width 192 height 24
click at [585, 223] on button "|| Or" at bounding box center [552, 224] width 155 height 25
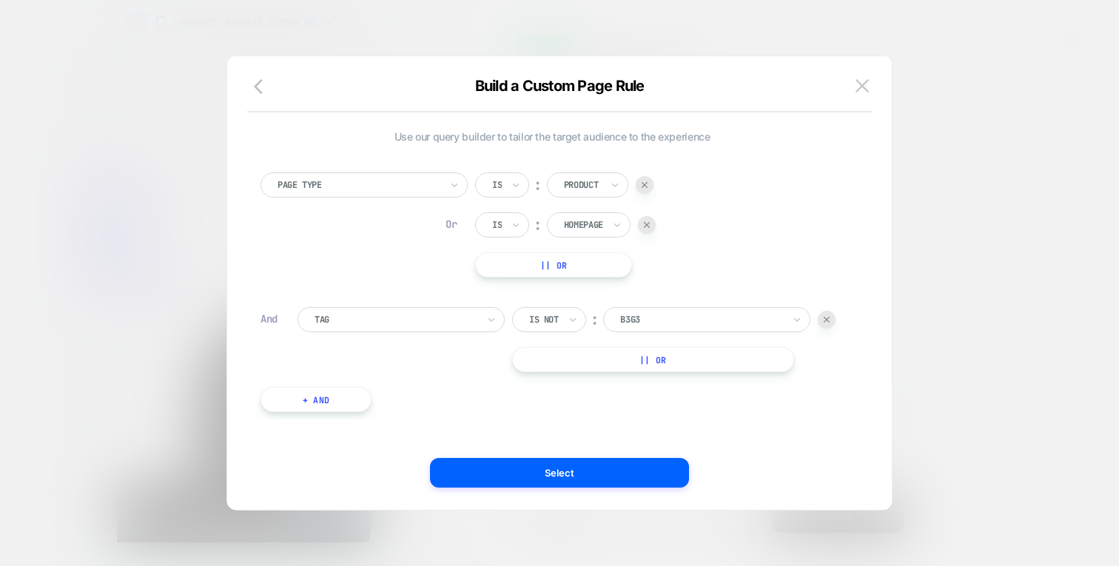
click at [644, 226] on div at bounding box center [647, 225] width 18 height 18
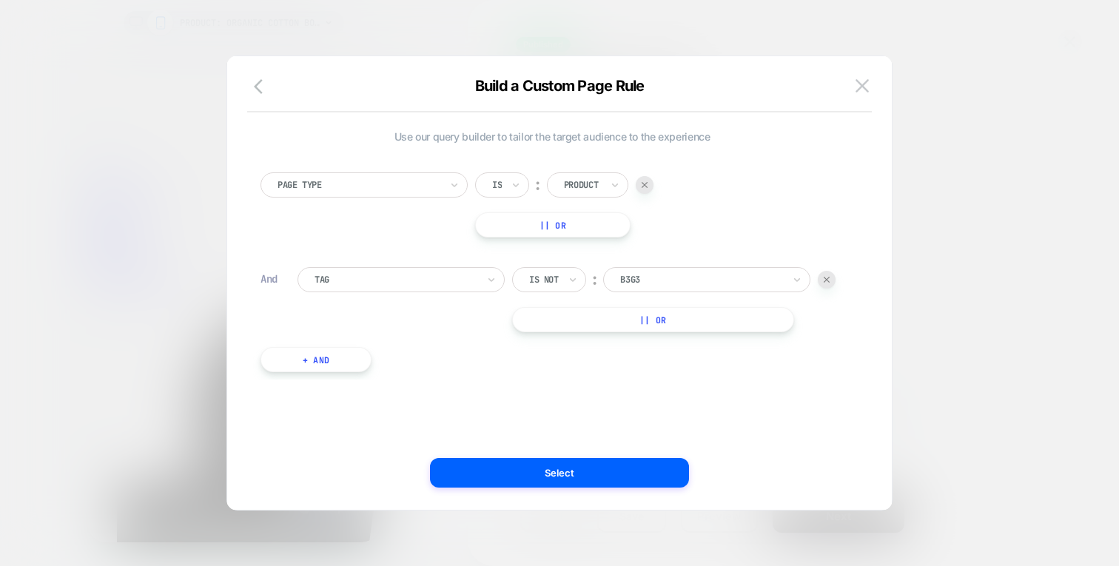
click at [560, 224] on button "|| Or" at bounding box center [552, 224] width 155 height 25
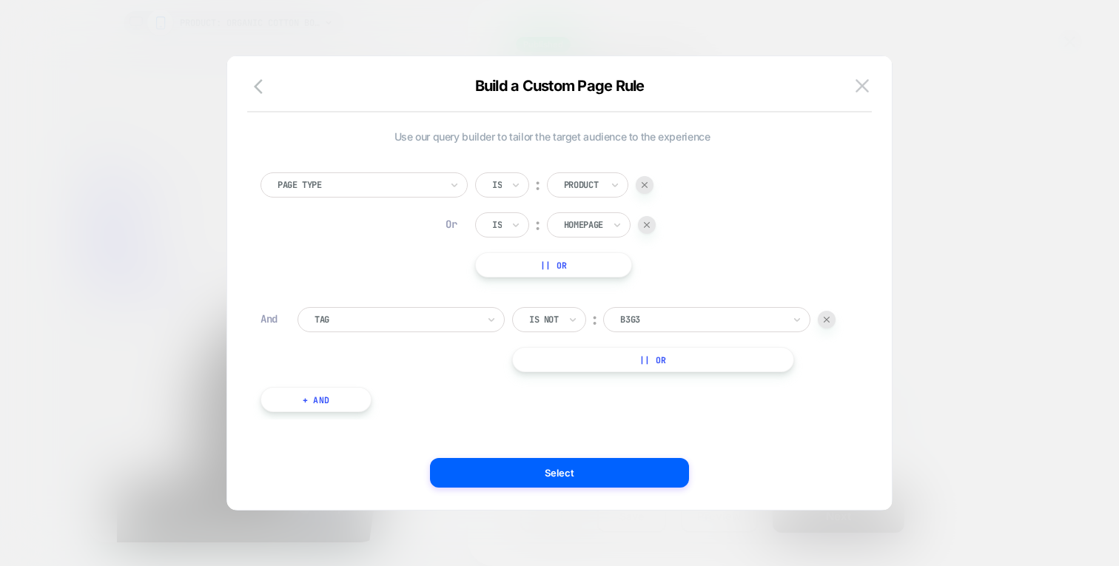
click at [647, 229] on div at bounding box center [647, 225] width 18 height 18
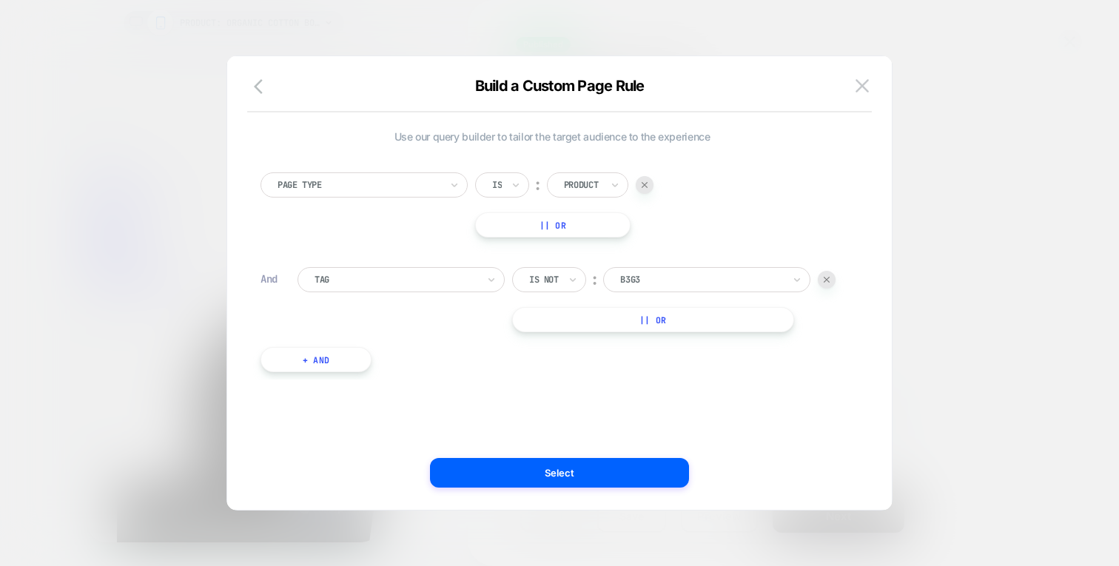
click at [832, 277] on div at bounding box center [827, 280] width 18 height 18
click at [312, 273] on button "+ And" at bounding box center [315, 264] width 111 height 25
click at [414, 281] on div at bounding box center [395, 279] width 163 height 13
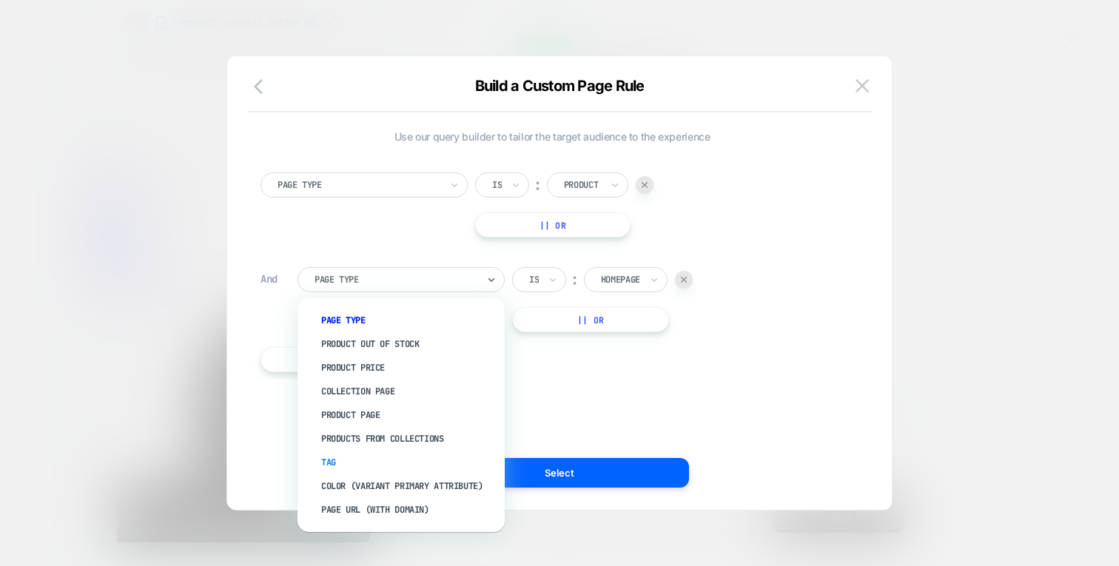
click at [330, 463] on div "Tag" at bounding box center [408, 463] width 192 height 24
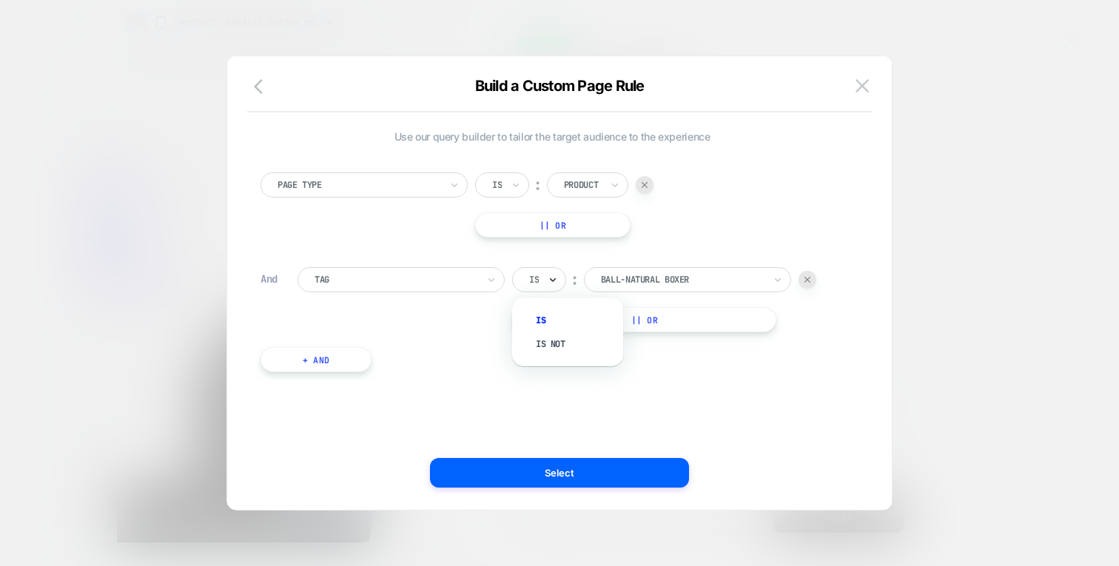
click at [556, 286] on icon at bounding box center [553, 279] width 10 height 15
click at [558, 343] on div "Is not" at bounding box center [575, 344] width 96 height 24
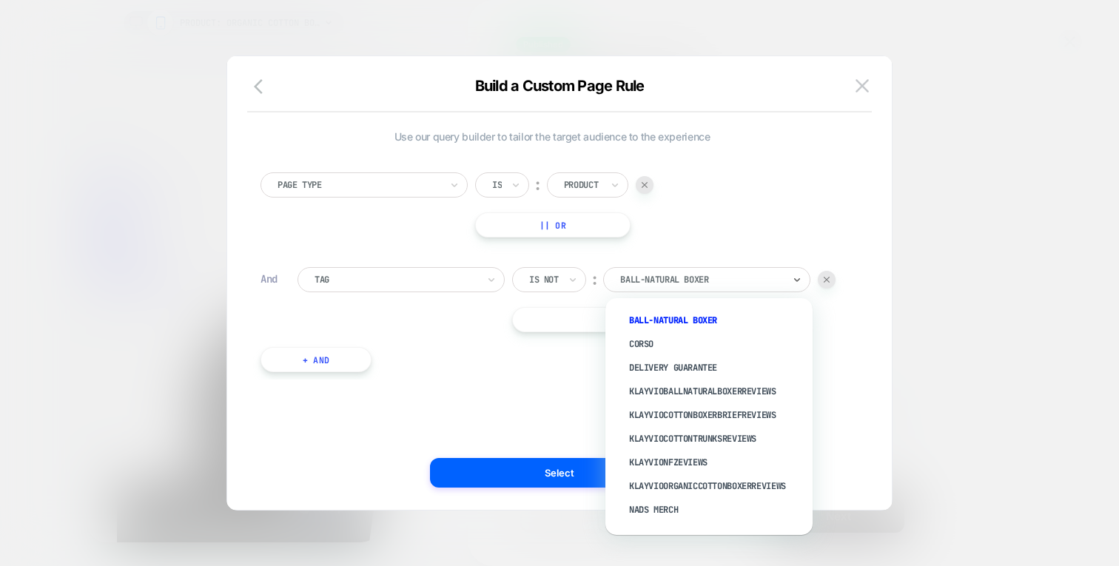
click at [675, 281] on div at bounding box center [701, 279] width 163 height 13
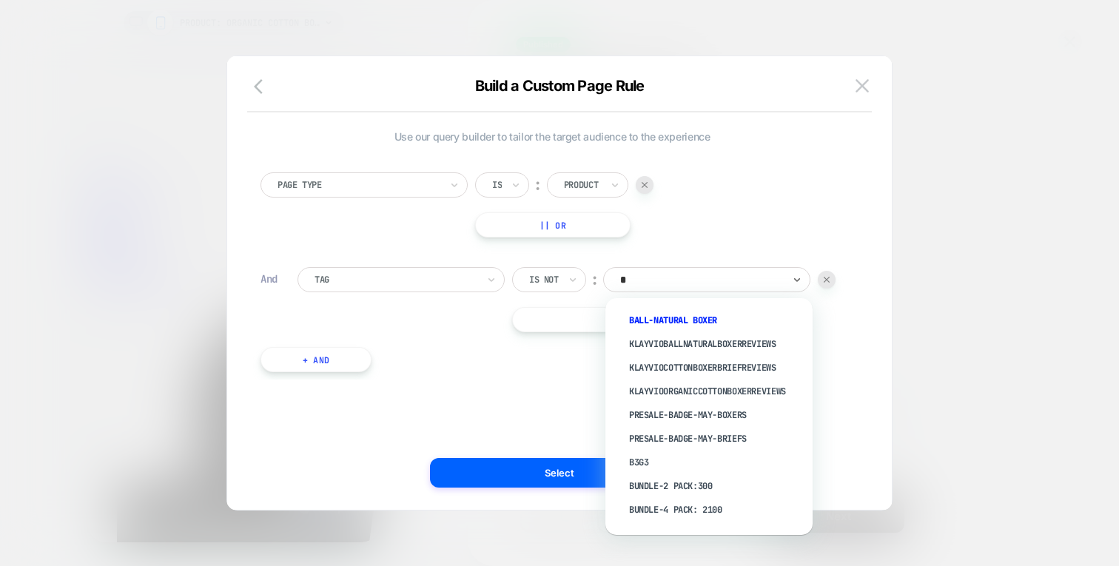
type input "**"
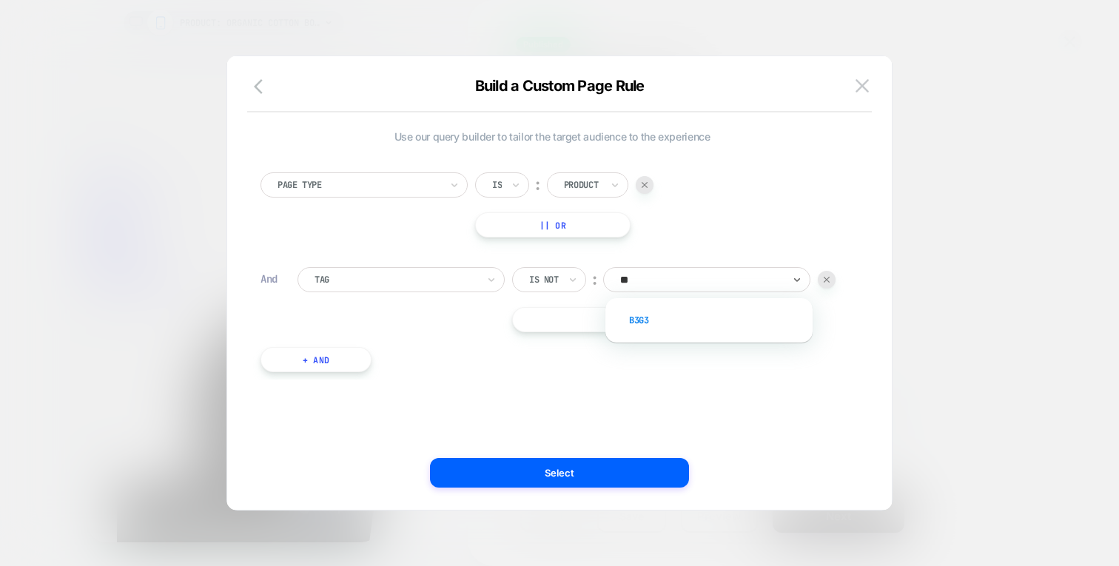
click at [650, 321] on div "b3g3" at bounding box center [716, 321] width 192 height 24
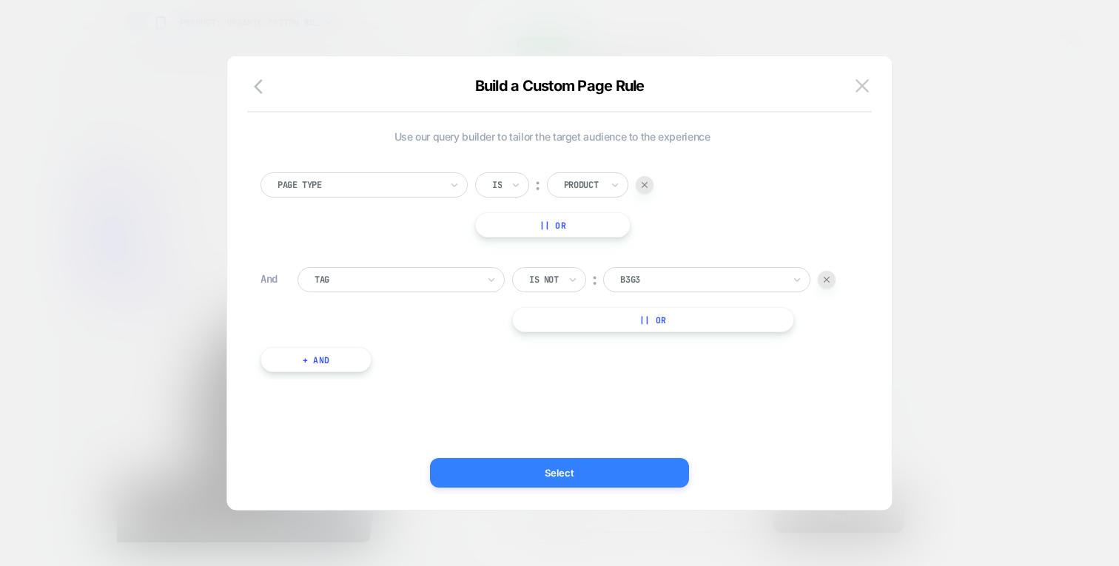
click at [481, 464] on button "Select" at bounding box center [559, 473] width 259 height 30
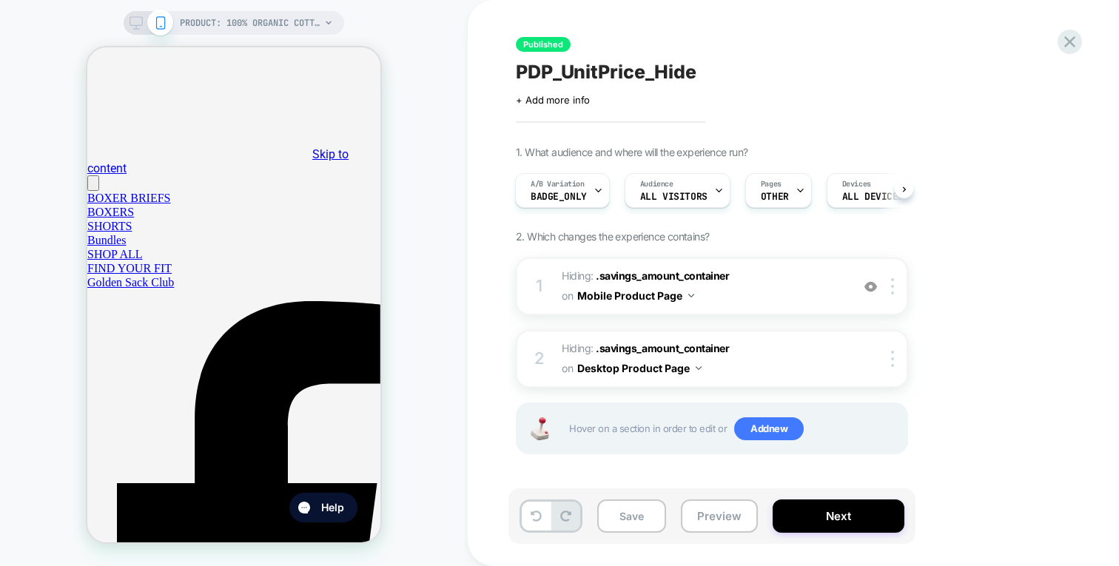
scroll to position [0, 1]
click at [327, 20] on icon at bounding box center [328, 22] width 9 height 9
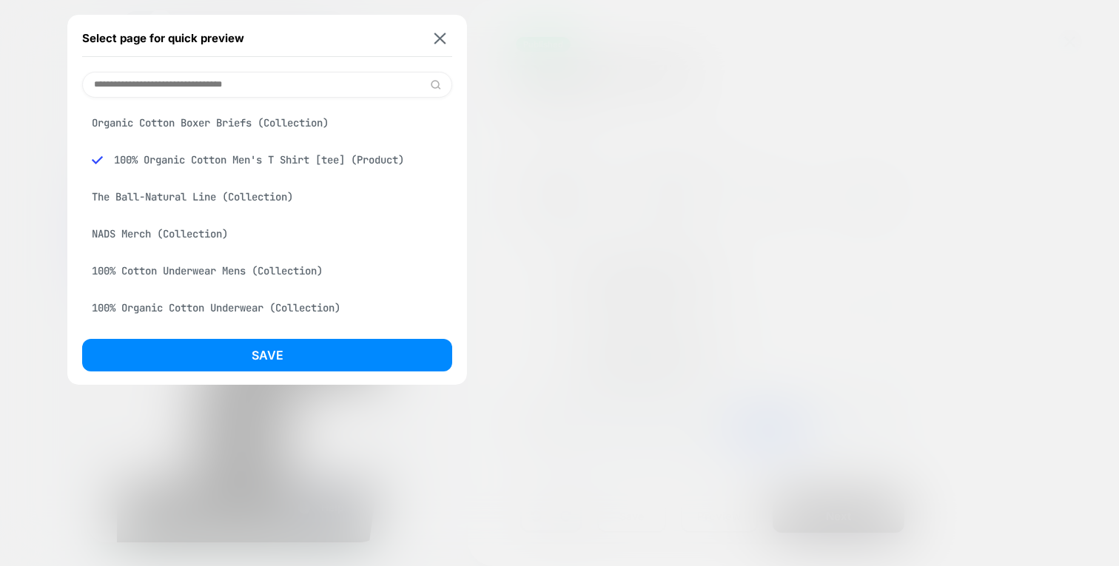
click at [287, 87] on input at bounding box center [267, 85] width 370 height 26
type input "****"
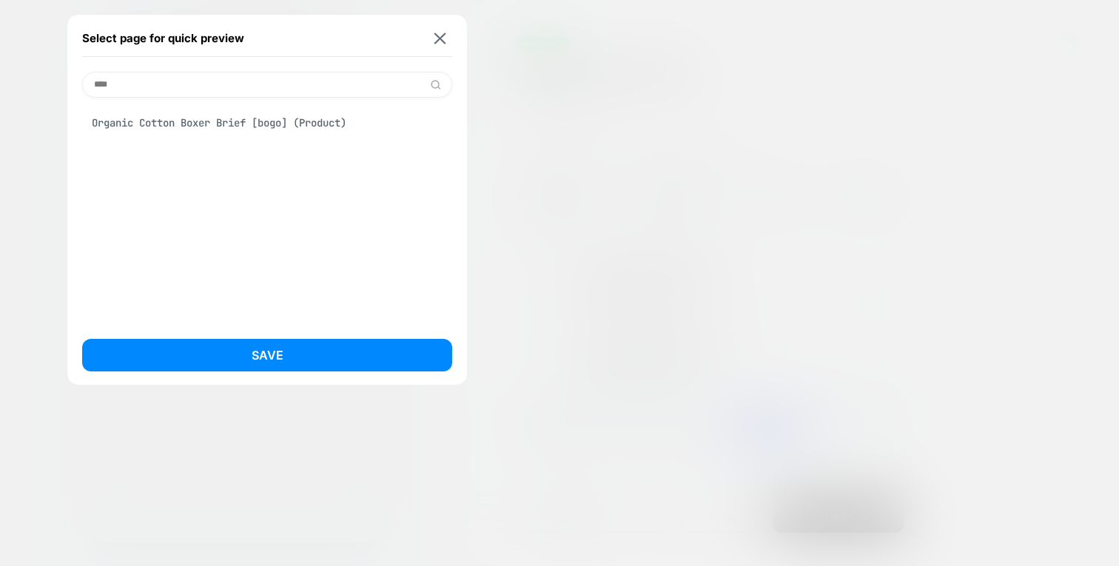
select select "*"
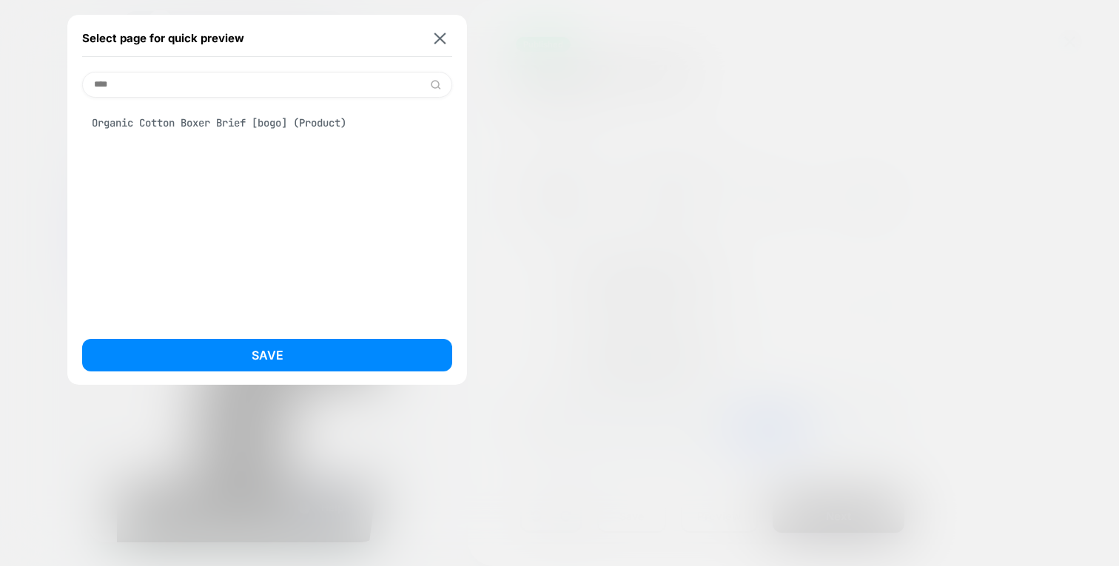
scroll to position [0, 0]
type input "****"
click at [278, 126] on div "Organic Cotton Boxer Brief [bogo] (Product)" at bounding box center [267, 123] width 370 height 28
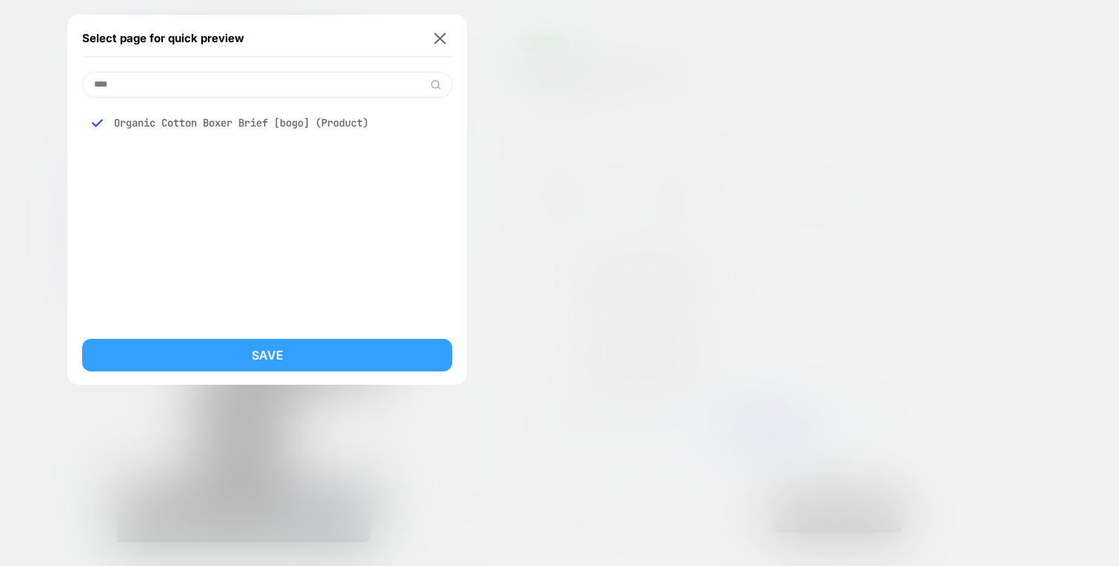
click at [286, 358] on button "Save" at bounding box center [267, 355] width 370 height 33
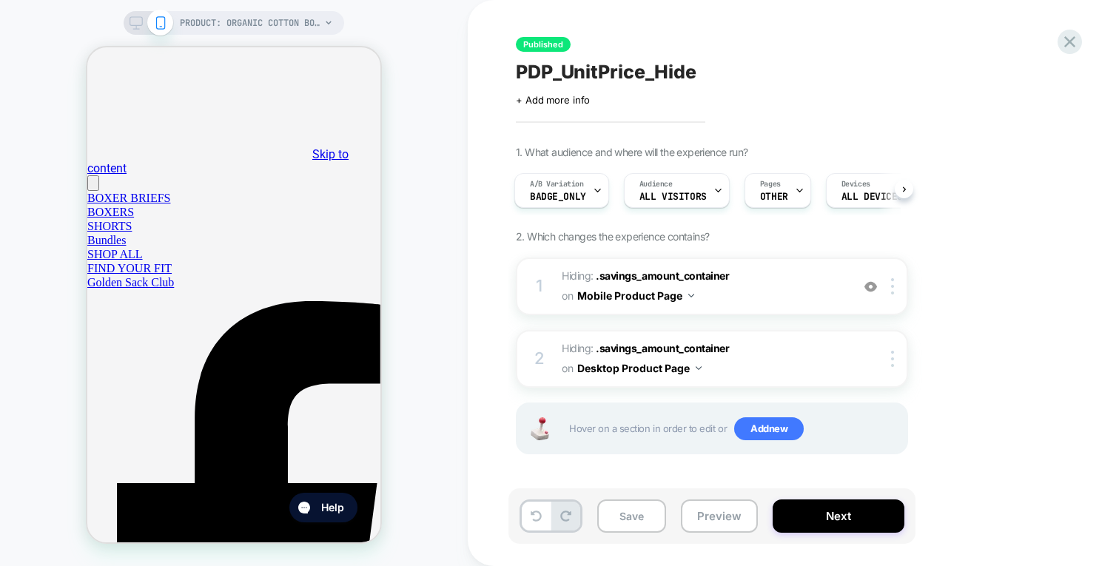
scroll to position [0, 2]
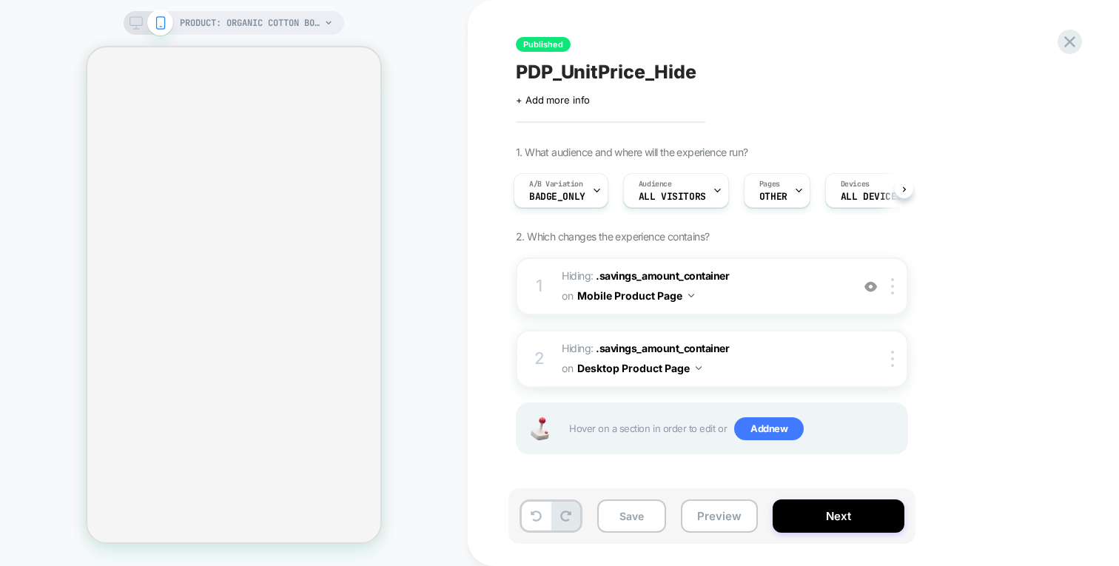
select select "*"
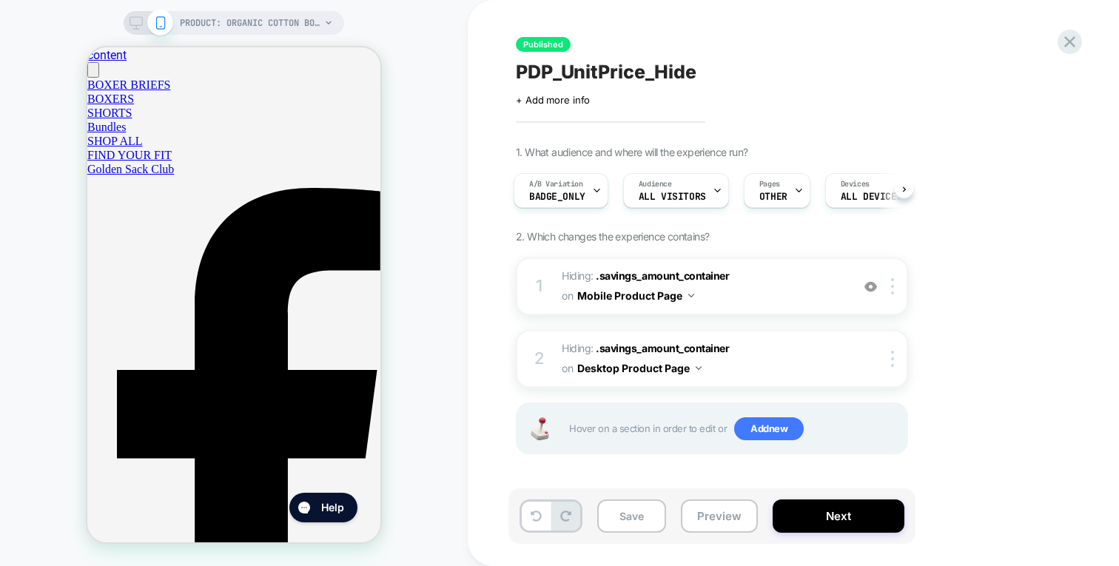
scroll to position [0, 0]
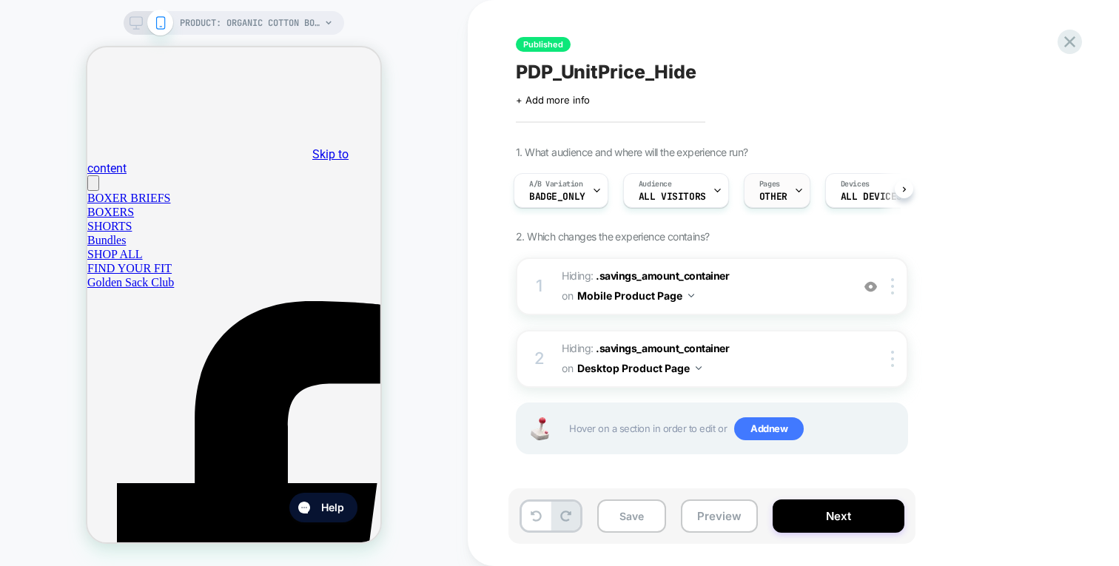
click at [778, 199] on span "OTHER" at bounding box center [773, 197] width 28 height 10
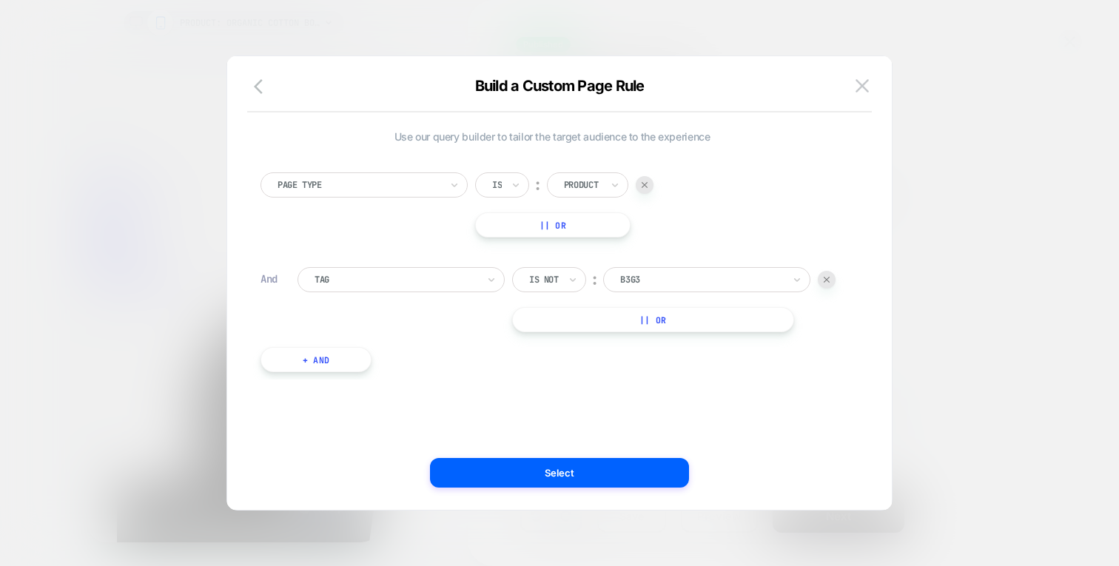
click at [673, 283] on div at bounding box center [701, 279] width 163 height 13
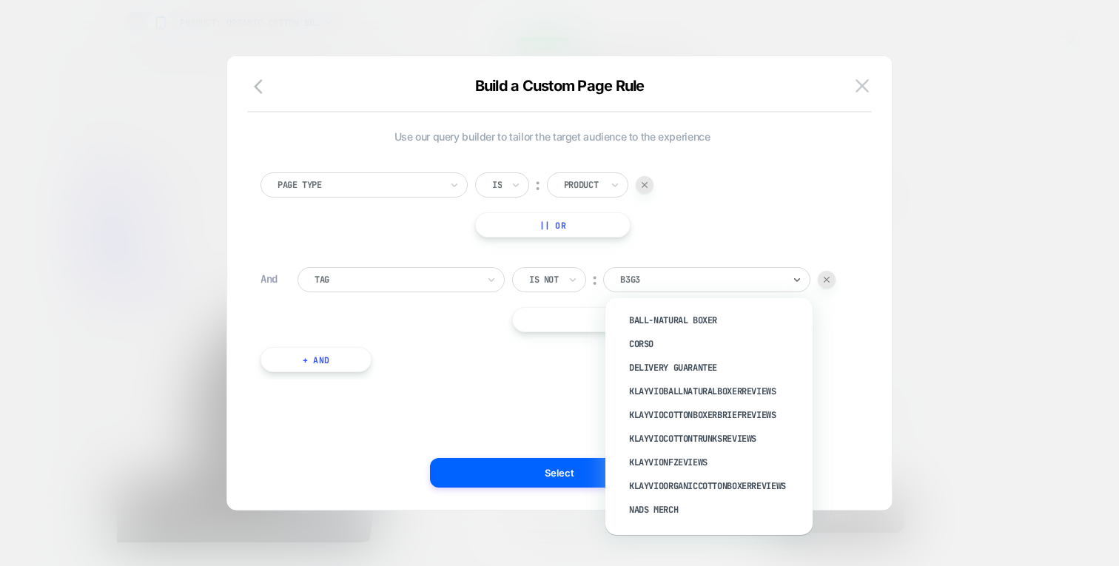
click at [425, 311] on div "Tag Is not ︰ option Ball-Natural Boxer focused, 1 of 38. 38 results available. …" at bounding box center [570, 299] width 546 height 65
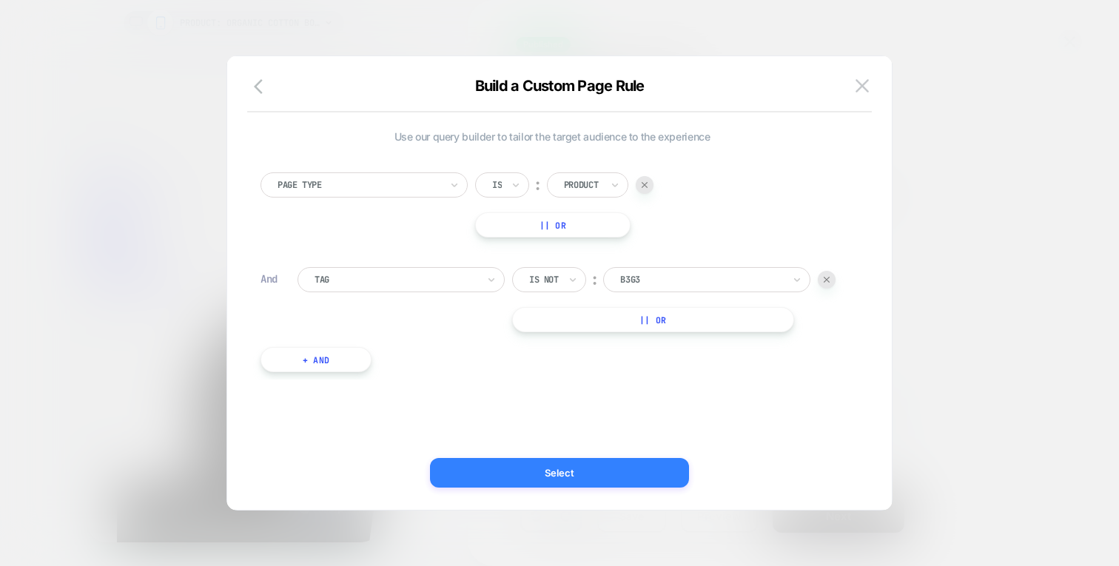
click at [531, 468] on button "Select" at bounding box center [559, 473] width 259 height 30
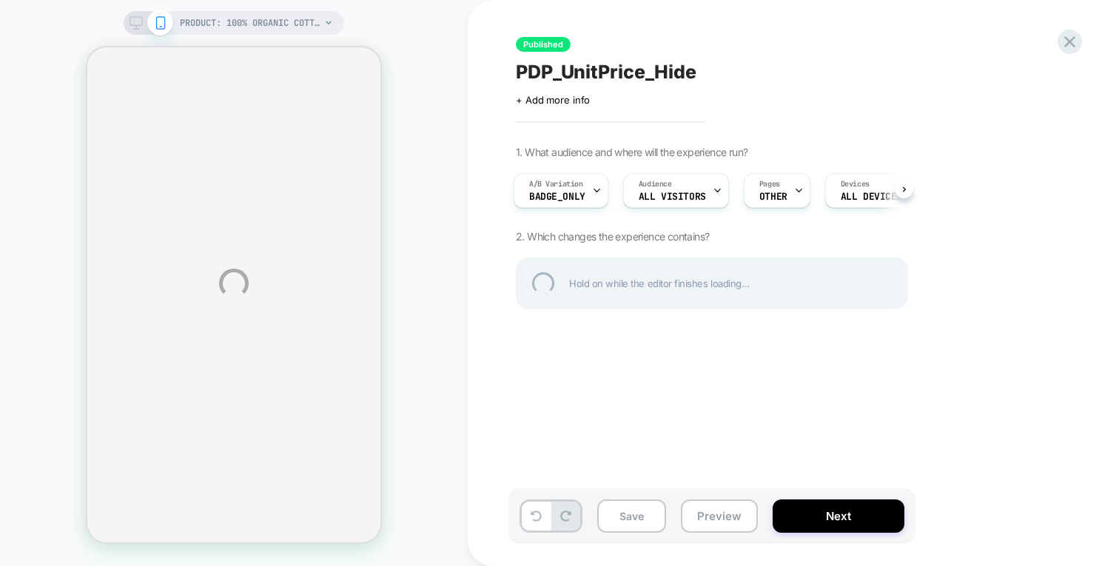
select select "*"
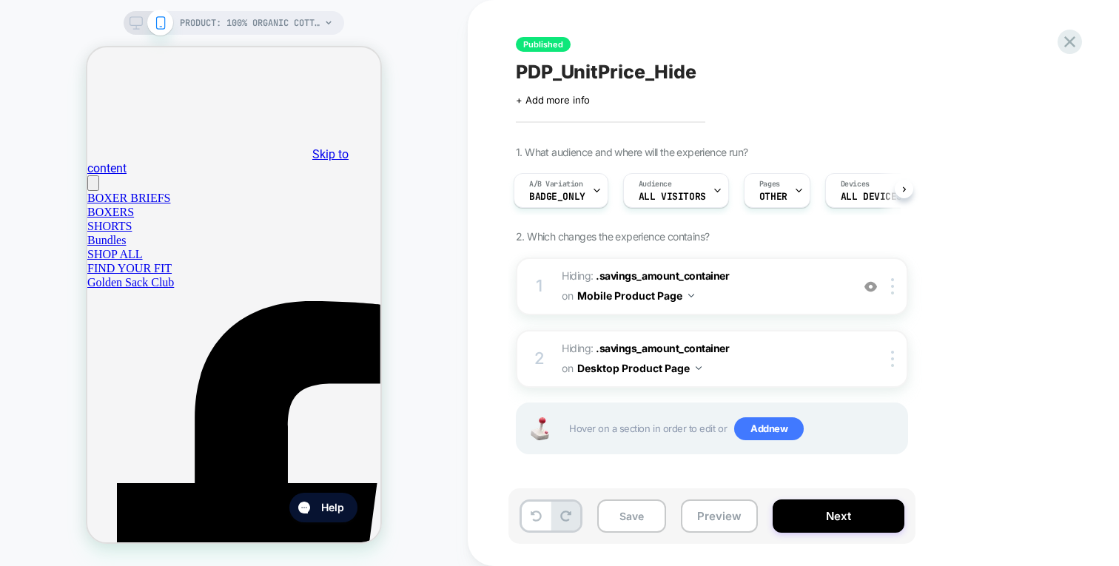
scroll to position [0, 3]
click at [262, 24] on span "PRODUCT: 100% Organic Cotton Men's T Shirt [tee]" at bounding box center [250, 23] width 141 height 24
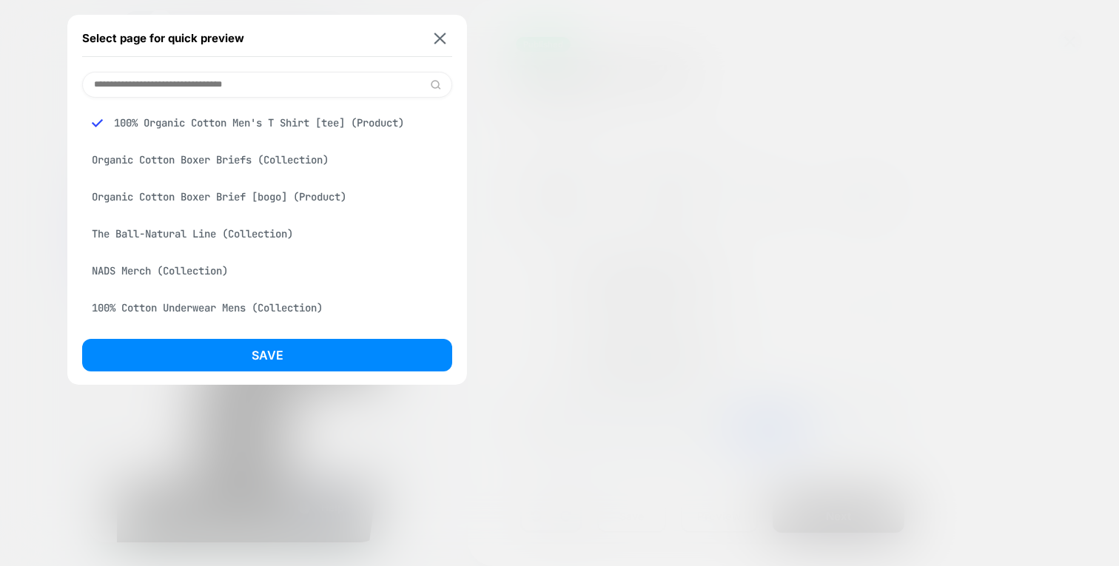
click at [263, 87] on input at bounding box center [267, 85] width 370 height 26
click at [212, 195] on div "Organic Cotton Boxer Brief [bogo] (Product)" at bounding box center [267, 197] width 370 height 28
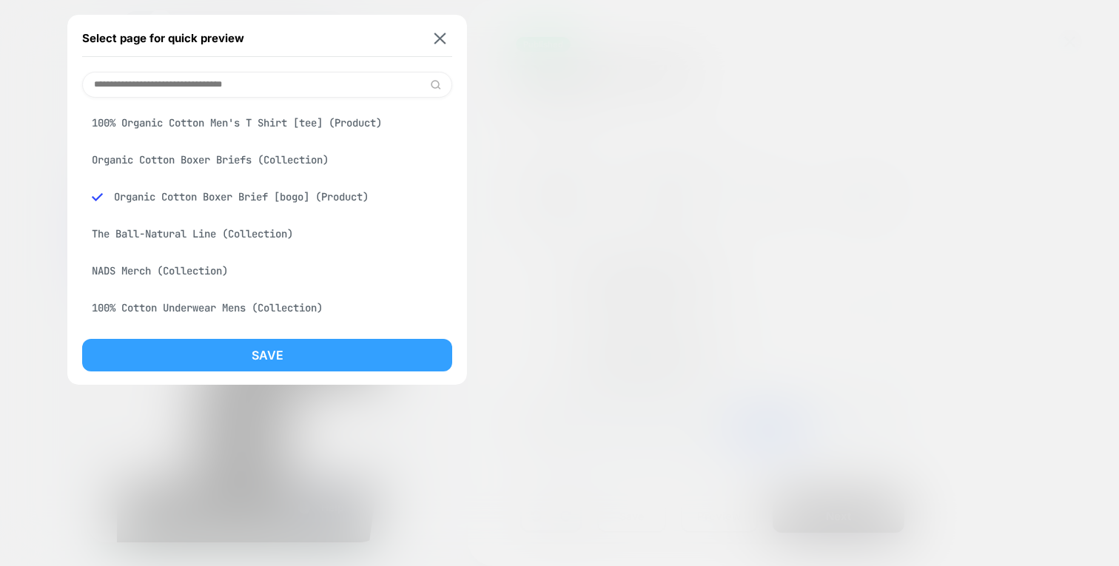
click at [238, 357] on button "Save" at bounding box center [267, 355] width 370 height 33
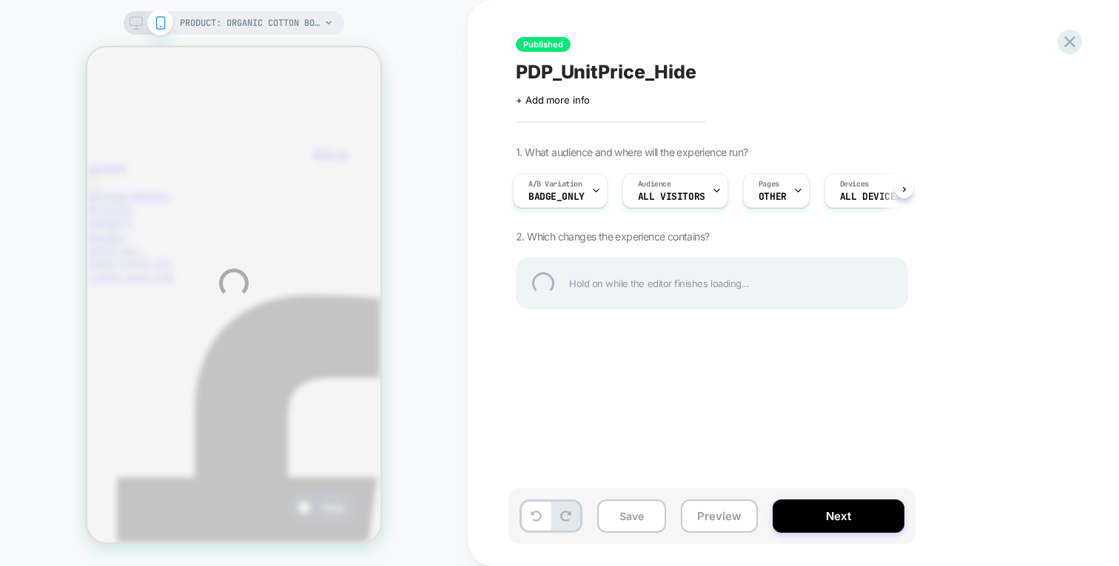
scroll to position [0, 0]
select select "*"
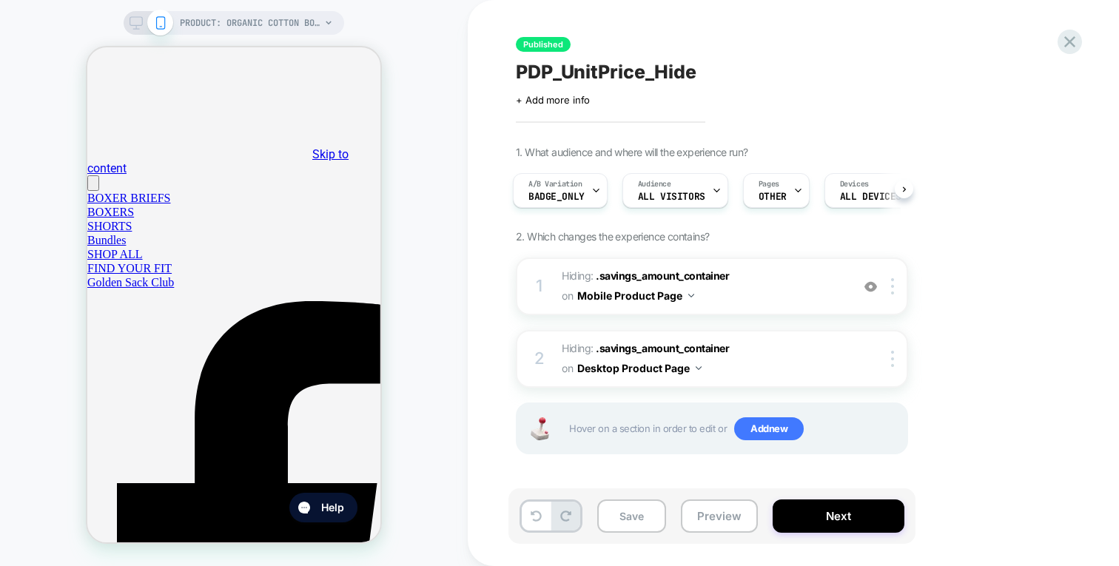
scroll to position [0, 4]
select select "*"
click at [779, 202] on div "Pages OTHER" at bounding box center [772, 190] width 58 height 33
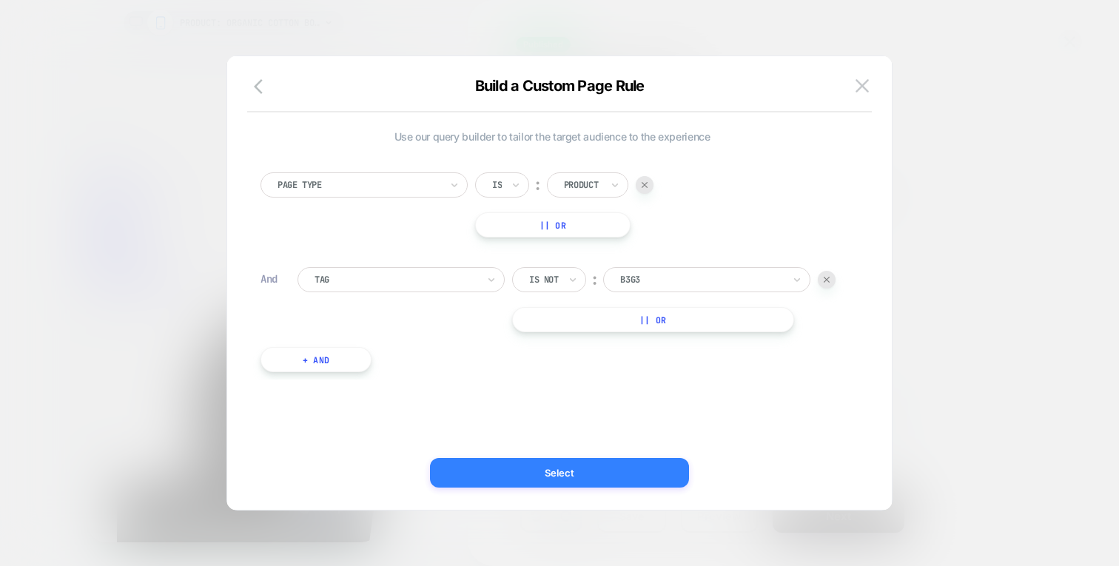
click at [590, 475] on button "Select" at bounding box center [559, 473] width 259 height 30
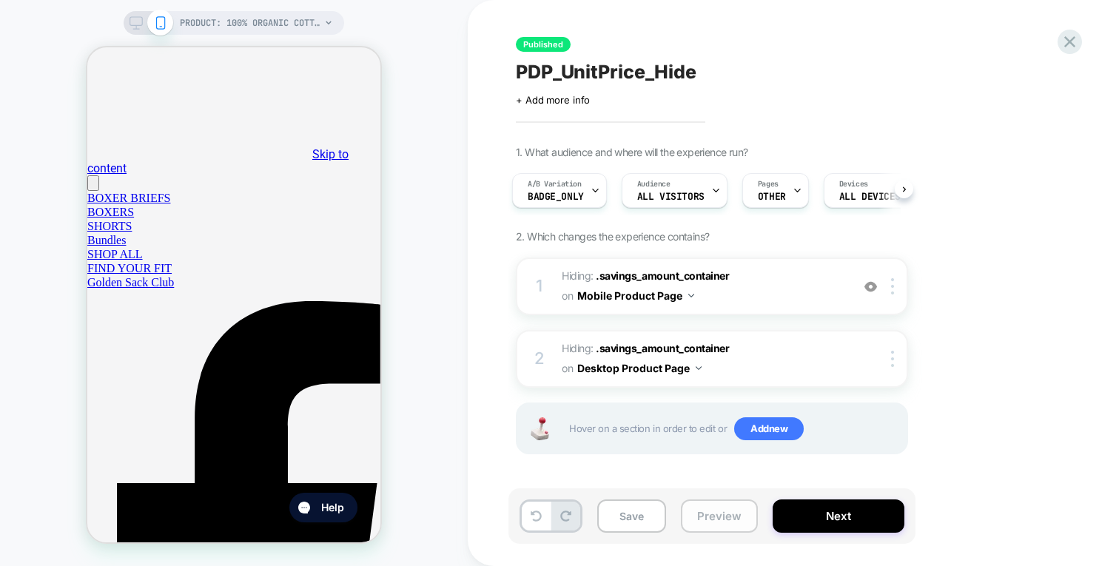
scroll to position [0, 4]
click at [733, 516] on button "Preview" at bounding box center [719, 515] width 77 height 33
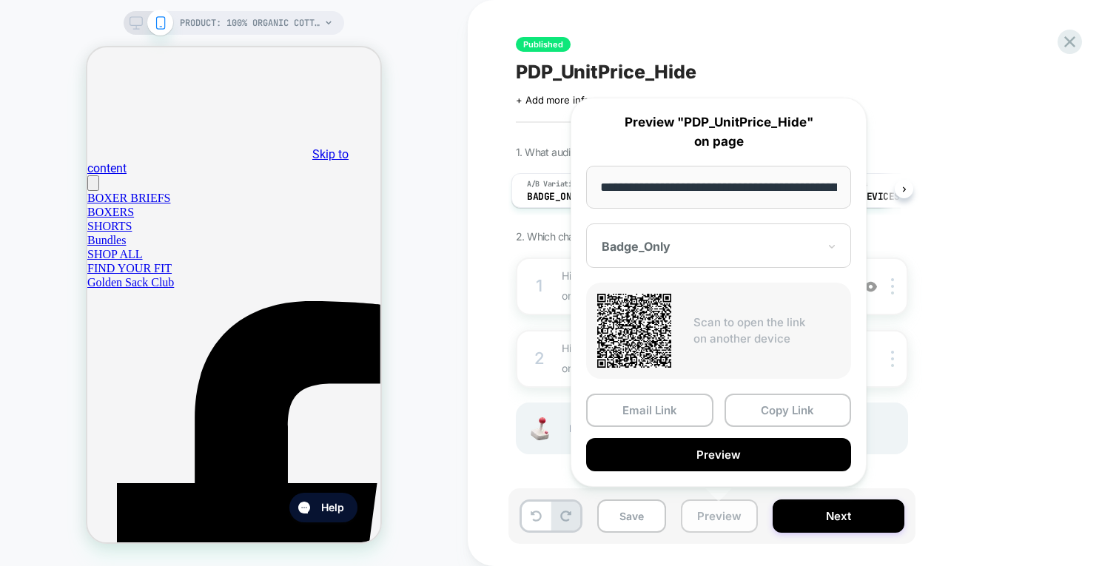
scroll to position [0, 212]
click at [798, 190] on input "**********" at bounding box center [719, 188] width 266 height 44
click at [1099, 131] on div "Published PDP_UnitPrice_Hide Click to edit experience details + Add more info 1…" at bounding box center [793, 283] width 651 height 566
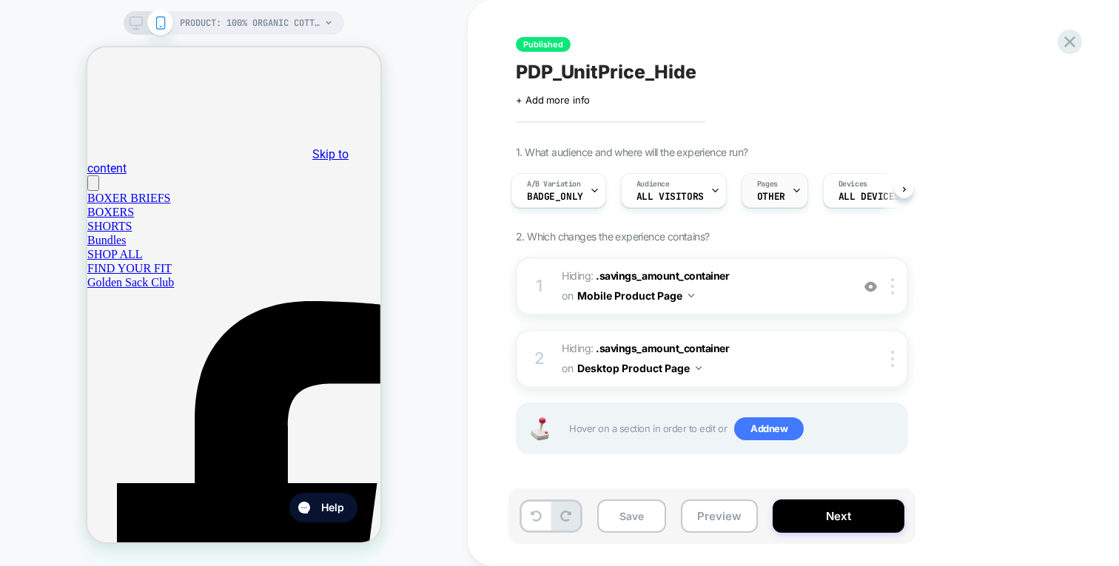
click at [769, 195] on span "OTHER" at bounding box center [771, 197] width 28 height 10
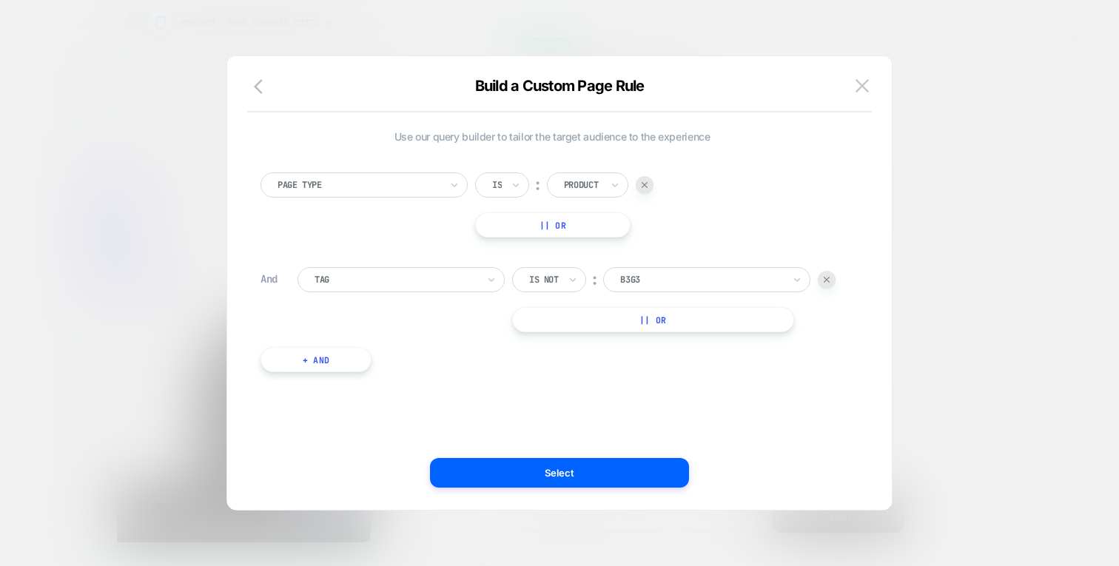
click at [830, 284] on div at bounding box center [827, 280] width 18 height 18
click at [538, 223] on button "|| Or" at bounding box center [552, 224] width 155 height 25
click at [650, 225] on img at bounding box center [647, 225] width 6 height 6
click at [577, 227] on button "|| Or" at bounding box center [552, 224] width 155 height 25
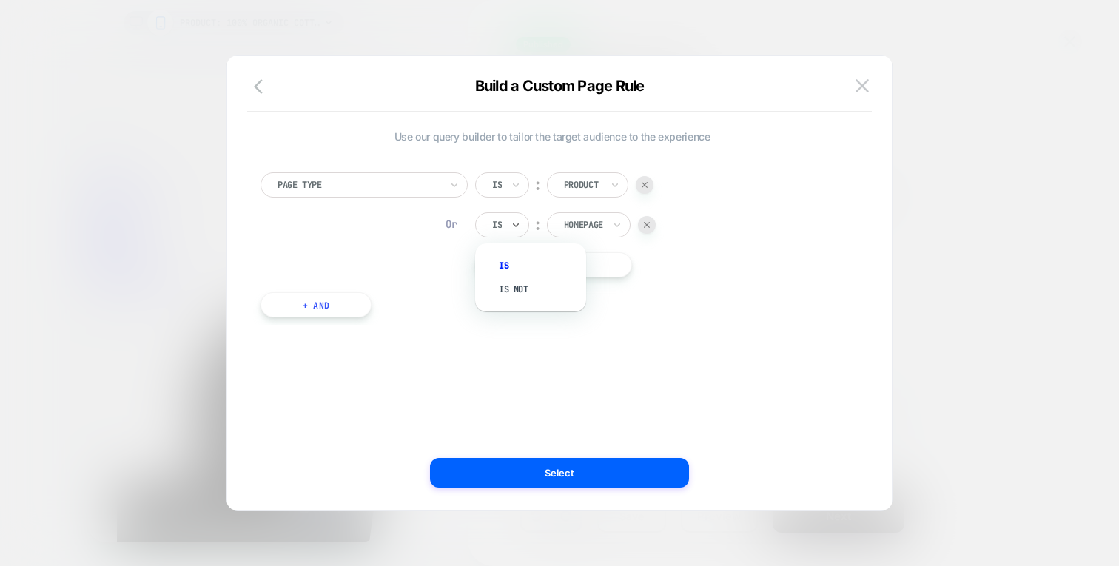
click at [510, 230] on div "Is" at bounding box center [502, 224] width 54 height 25
click at [707, 282] on div "Page Type Is ︰ Product Or Is ︰ Homepage || Or + And" at bounding box center [552, 237] width 598 height 175
click at [650, 223] on img at bounding box center [647, 225] width 6 height 6
click at [319, 269] on button "+ And" at bounding box center [315, 264] width 111 height 25
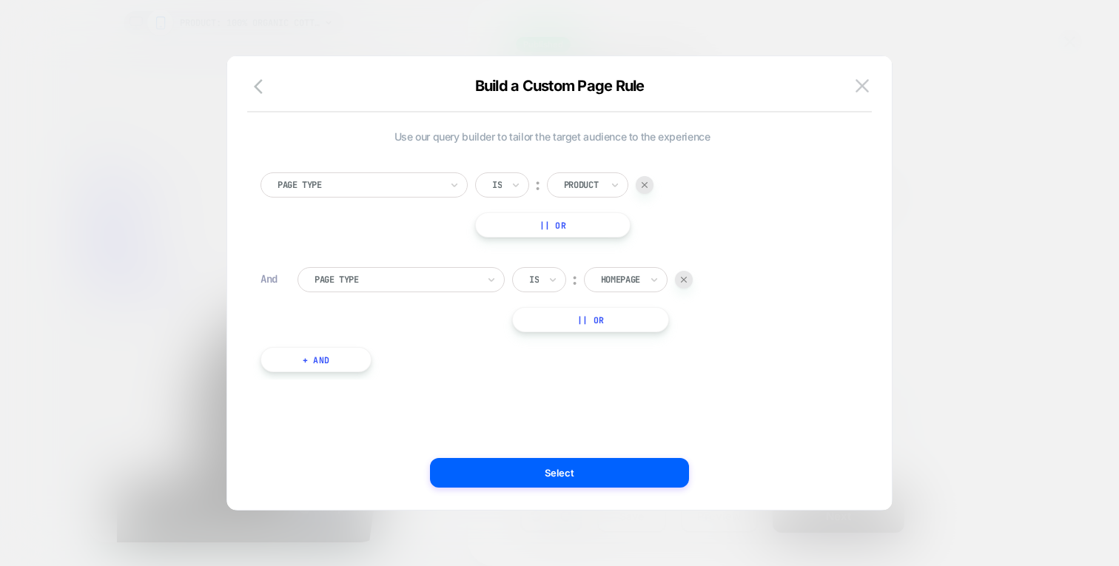
click at [410, 280] on div at bounding box center [395, 279] width 163 height 13
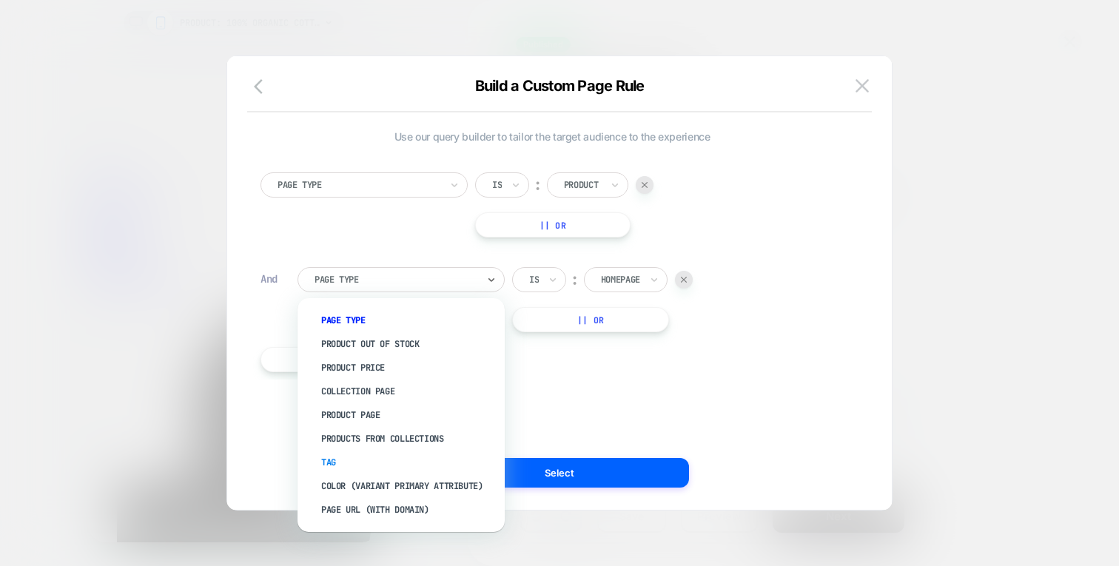
click at [326, 460] on div "Tag" at bounding box center [408, 463] width 192 height 24
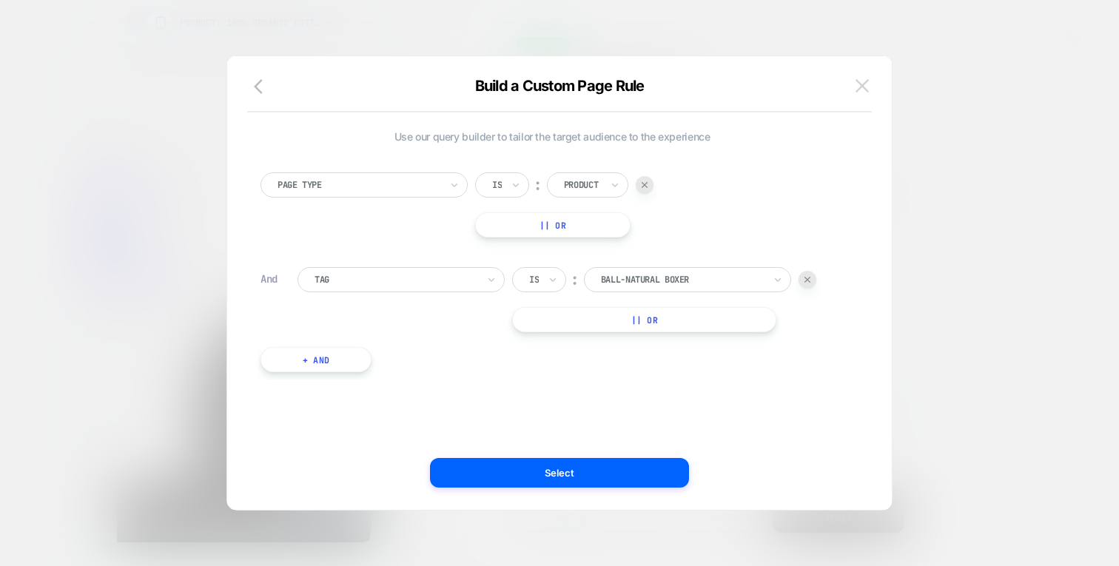
click at [872, 87] on button at bounding box center [862, 86] width 22 height 22
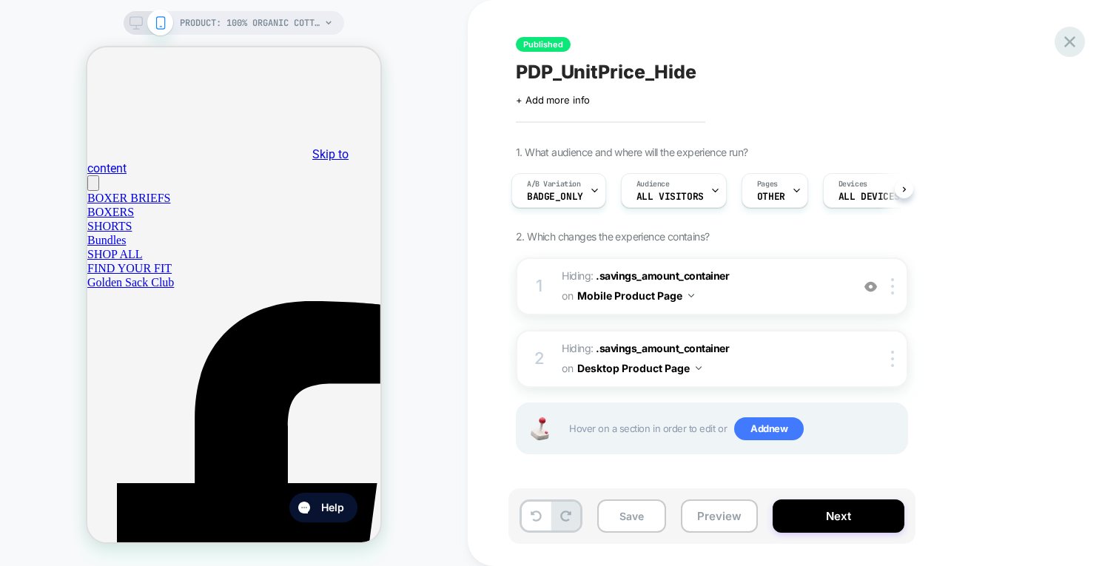
click at [1075, 47] on icon at bounding box center [1070, 42] width 20 height 20
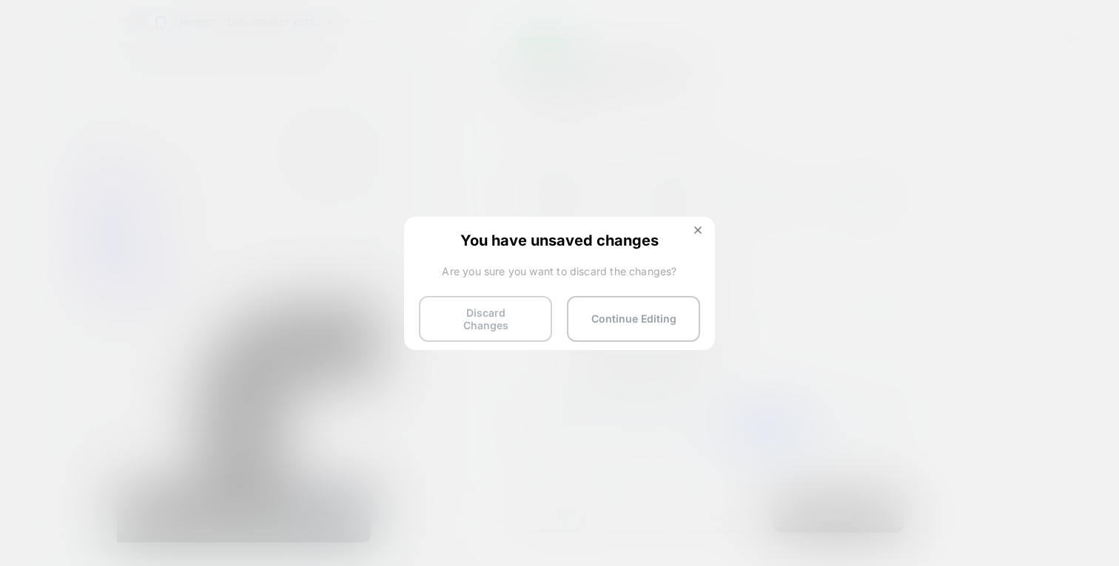
click at [491, 317] on button "Discard Changes" at bounding box center [485, 319] width 133 height 46
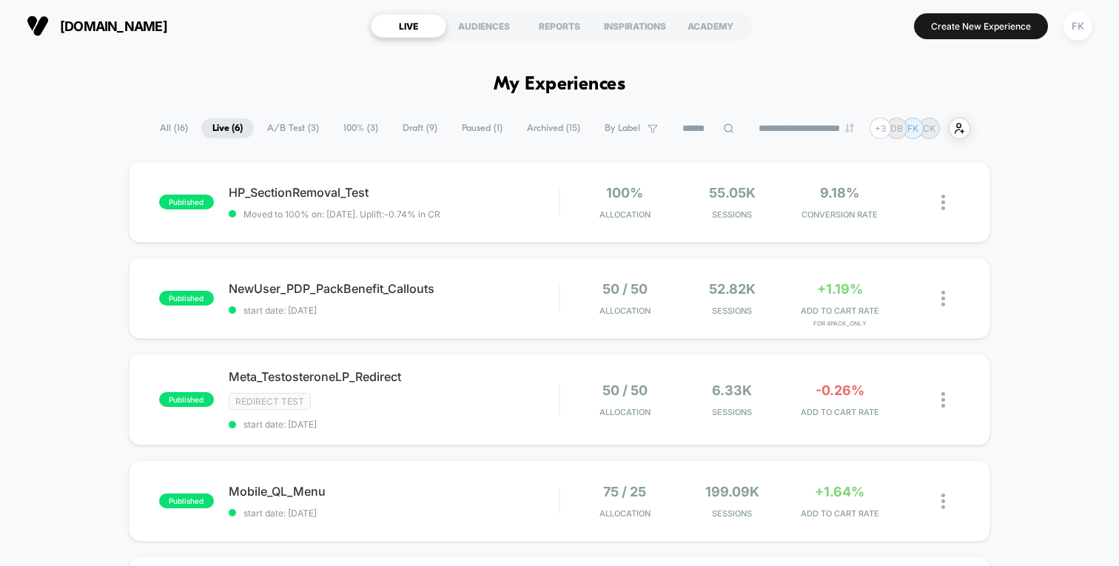
click at [1021, 289] on div "published HP_SectionRemoval_Test Moved to 100% on: 8/14/2025 . Uplift: -0.74% i…" at bounding box center [559, 486] width 1119 height 650
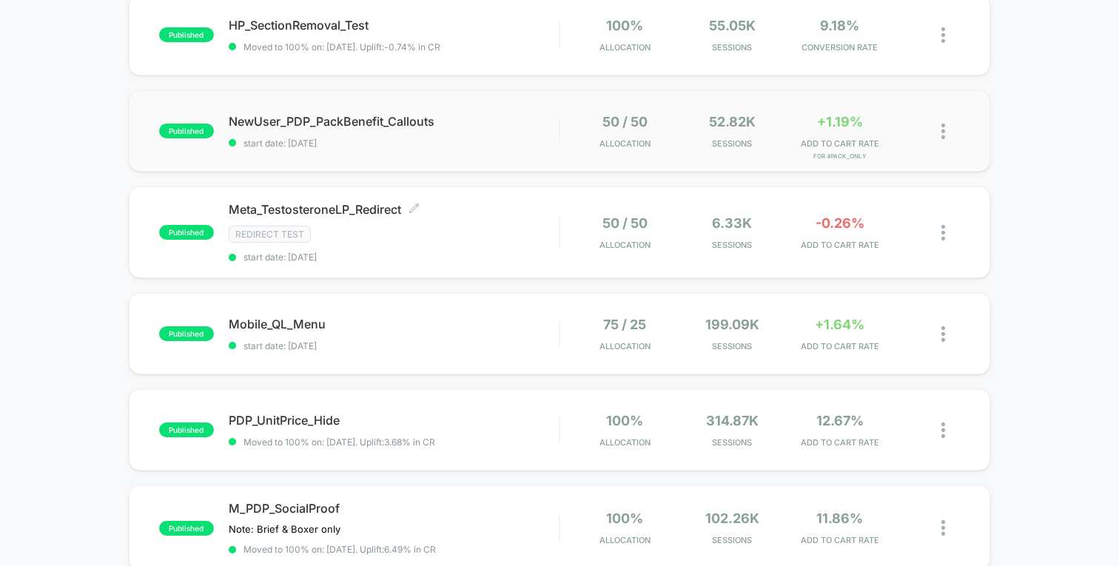
scroll to position [178, 0]
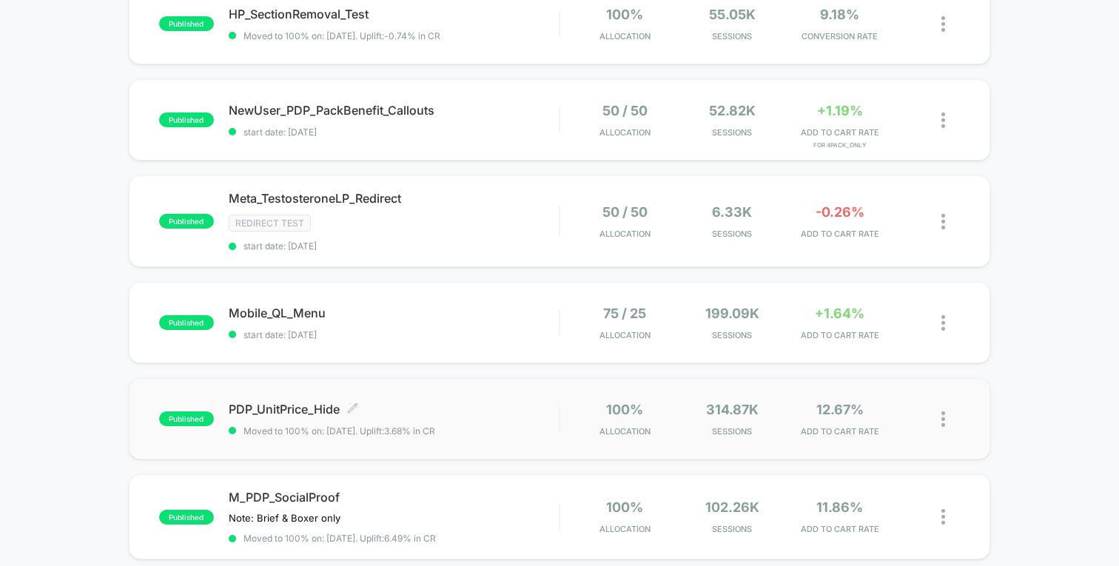
click at [292, 408] on span "PDP_UnitPrice_Hide Click to edit experience details" at bounding box center [394, 409] width 330 height 15
